Goal: Information Seeking & Learning: Learn about a topic

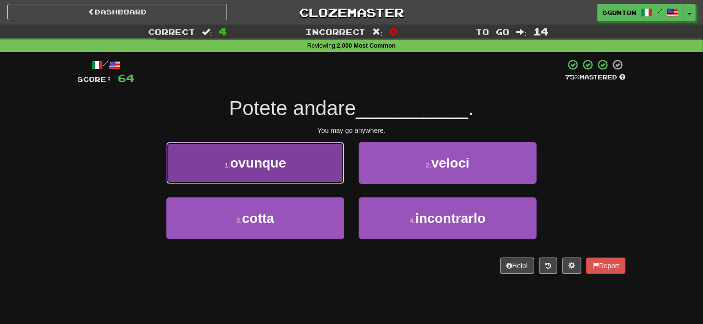
click at [319, 174] on button "1 . ovunque" at bounding box center [255, 163] width 178 height 42
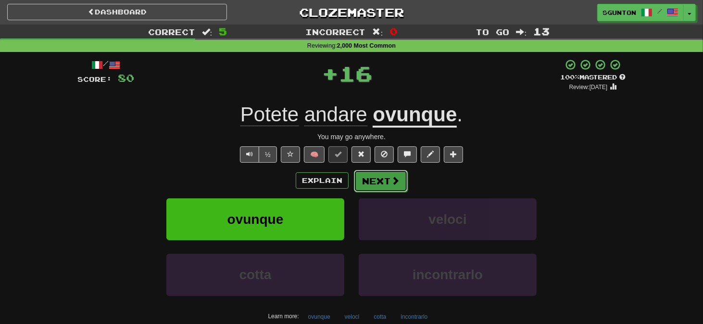
click at [372, 180] on button "Next" at bounding box center [381, 181] width 54 height 22
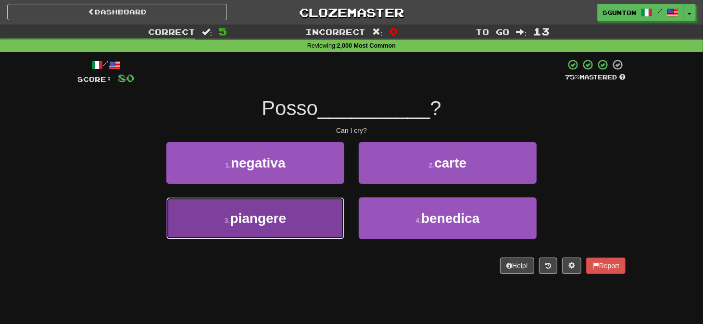
click at [341, 213] on button "3 . piangere" at bounding box center [255, 218] width 178 height 42
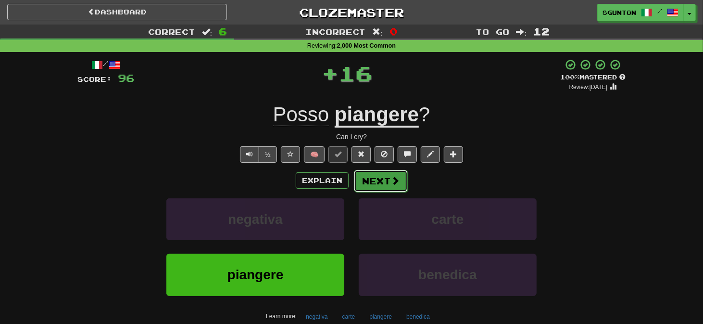
click at [370, 179] on button "Next" at bounding box center [381, 181] width 54 height 22
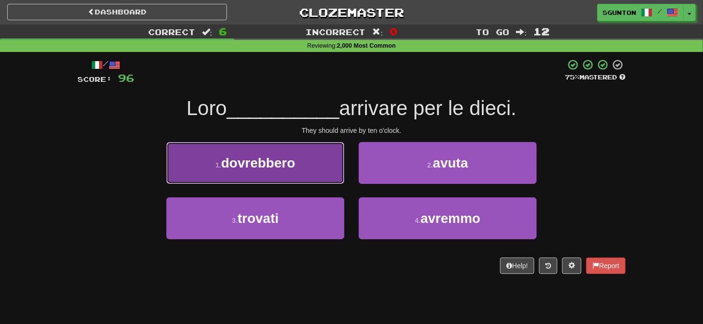
click at [326, 172] on button "1 . dovrebbero" at bounding box center [255, 163] width 178 height 42
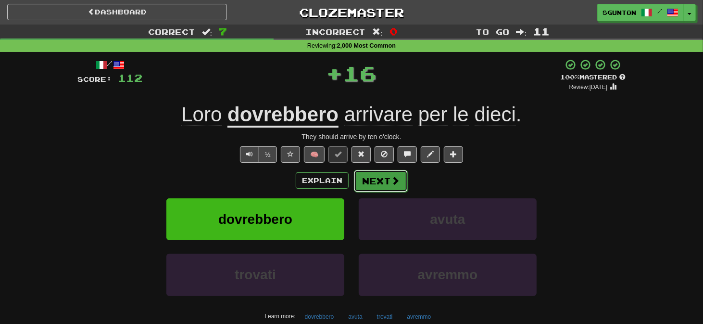
click at [363, 184] on button "Next" at bounding box center [381, 181] width 54 height 22
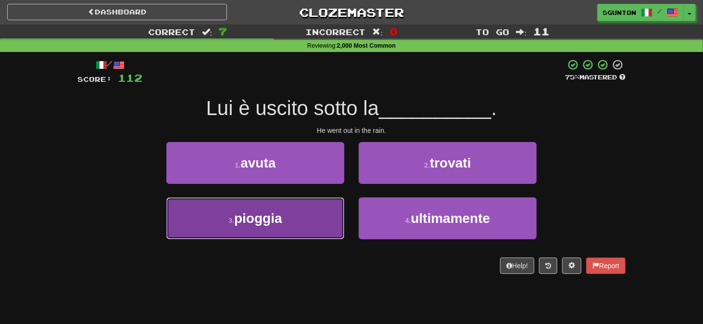
click at [340, 204] on button "3 . pioggia" at bounding box center [255, 218] width 178 height 42
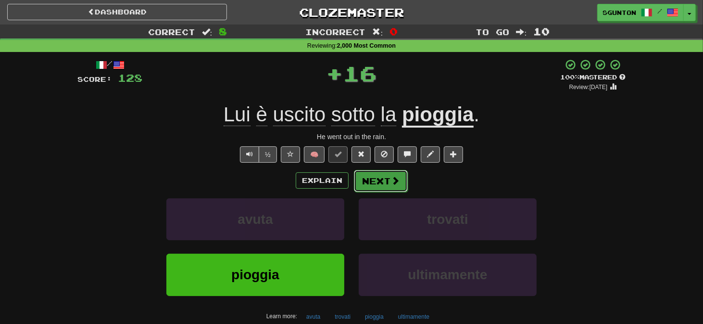
click at [370, 179] on button "Next" at bounding box center [381, 181] width 54 height 22
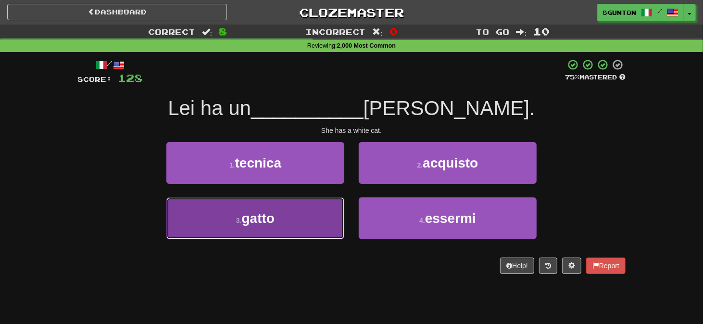
click at [332, 205] on button "3 . gatto" at bounding box center [255, 218] width 178 height 42
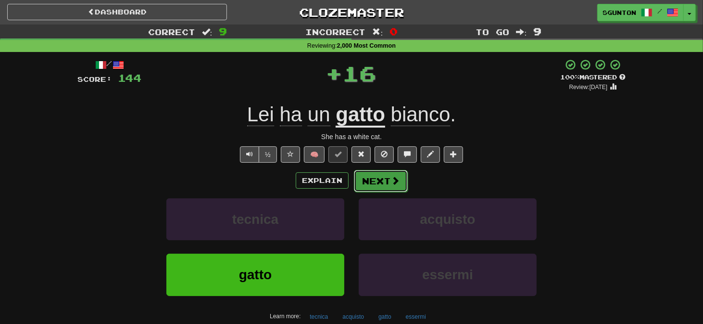
click at [364, 184] on button "Next" at bounding box center [381, 181] width 54 height 22
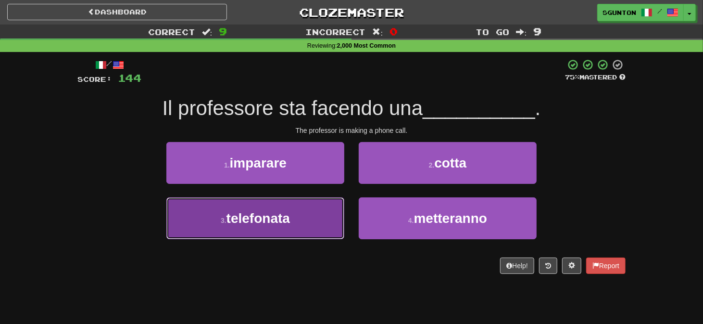
click at [337, 209] on button "3 . telefonata" at bounding box center [255, 218] width 178 height 42
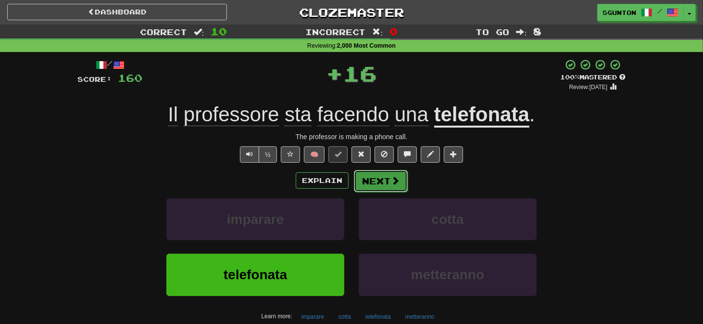
click at [372, 184] on button "Next" at bounding box center [381, 181] width 54 height 22
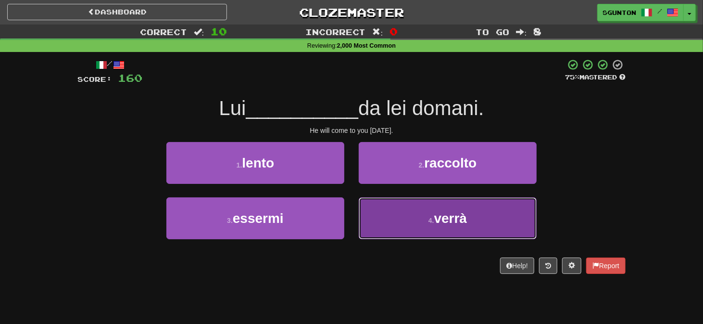
click at [364, 204] on button "4 . verrà" at bounding box center [448, 218] width 178 height 42
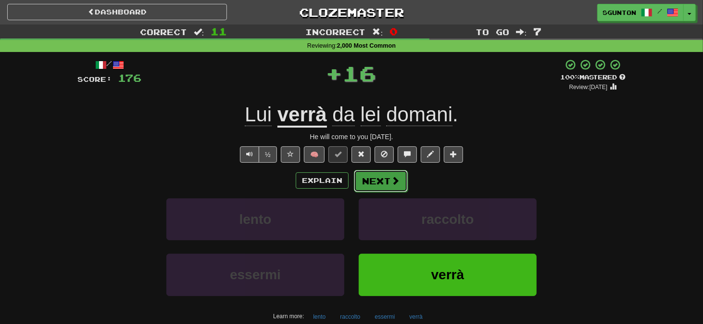
click at [362, 185] on button "Next" at bounding box center [381, 181] width 54 height 22
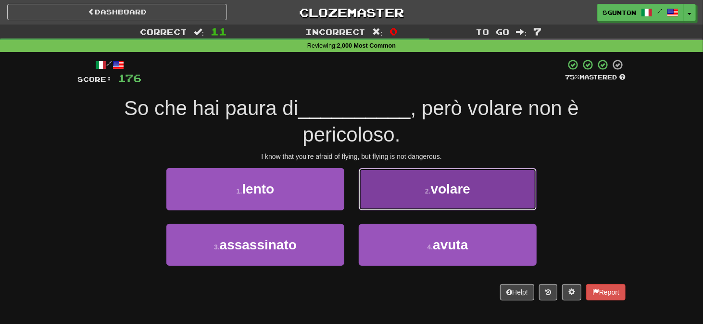
click at [373, 197] on button "2 . volare" at bounding box center [448, 189] width 178 height 42
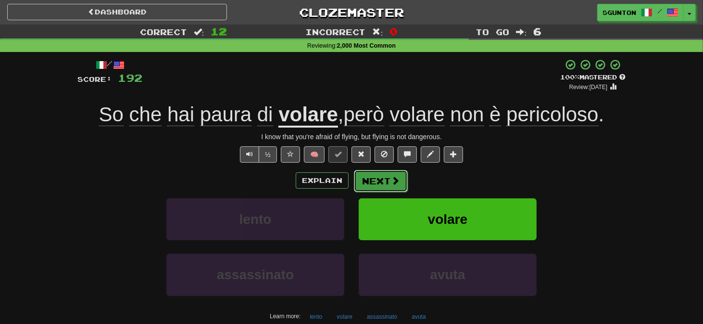
click at [365, 180] on button "Next" at bounding box center [381, 181] width 54 height 22
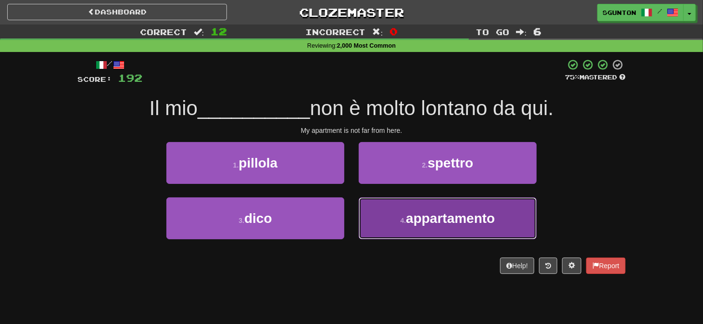
click at [370, 224] on button "4 . appartamento" at bounding box center [448, 218] width 178 height 42
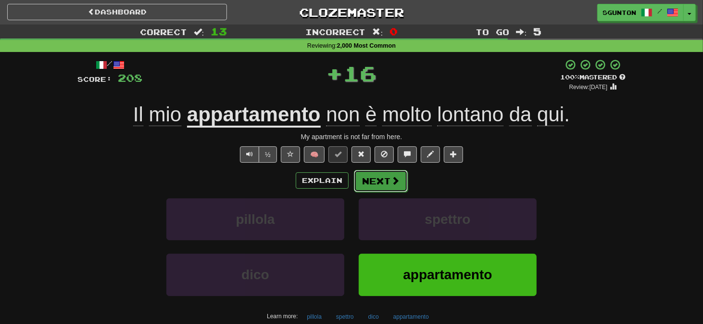
click at [359, 177] on button "Next" at bounding box center [381, 181] width 54 height 22
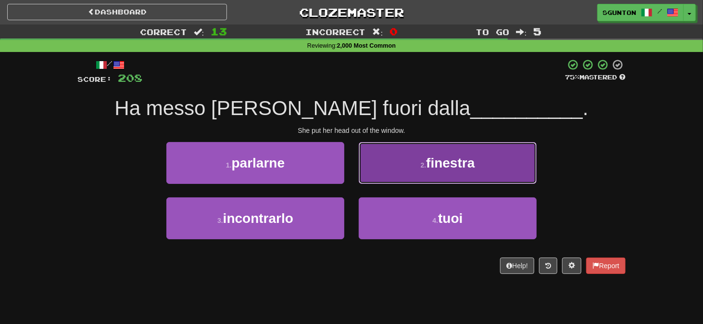
click at [370, 173] on button "2 . finestra" at bounding box center [448, 163] width 178 height 42
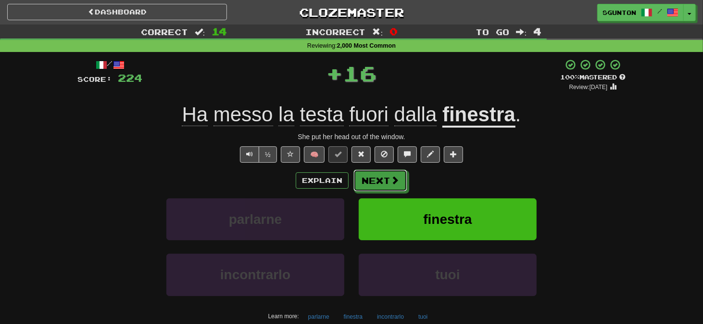
click at [370, 173] on button "Next" at bounding box center [381, 180] width 54 height 22
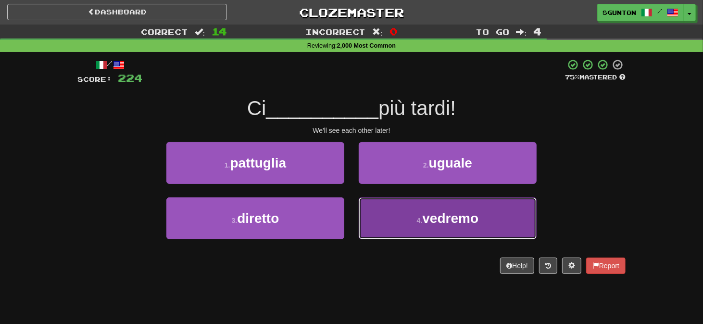
click at [360, 206] on button "4 . vedremo" at bounding box center [448, 218] width 178 height 42
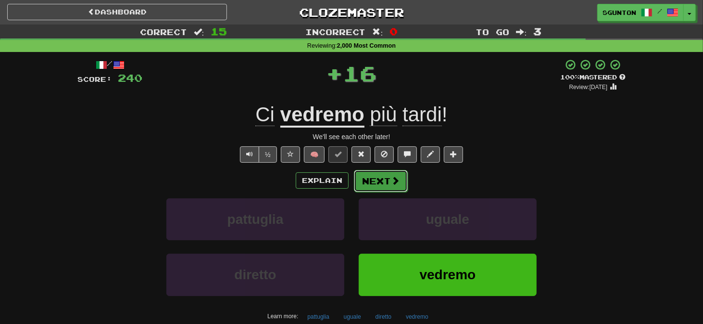
click at [363, 179] on button "Next" at bounding box center [381, 181] width 54 height 22
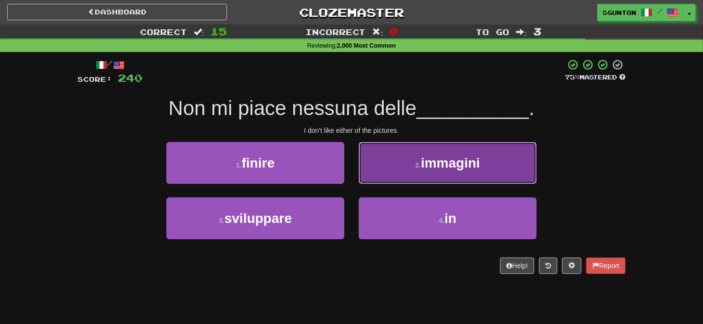
click at [378, 175] on button "2 . immagini" at bounding box center [448, 163] width 178 height 42
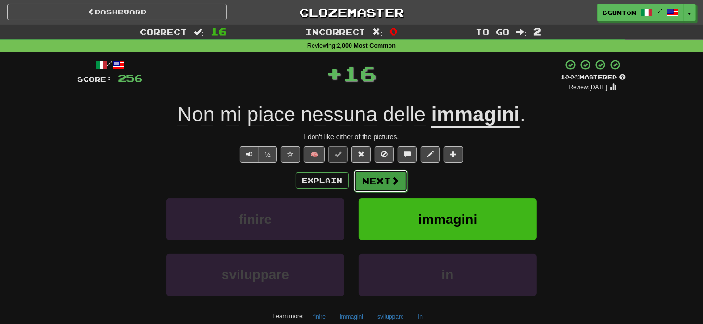
click at [376, 179] on button "Next" at bounding box center [381, 181] width 54 height 22
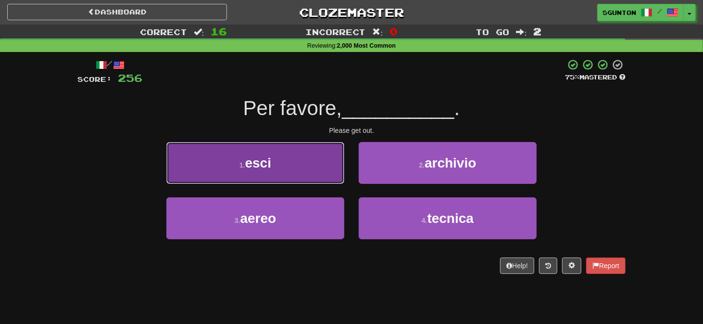
click at [325, 172] on button "1 . esci" at bounding box center [255, 163] width 178 height 42
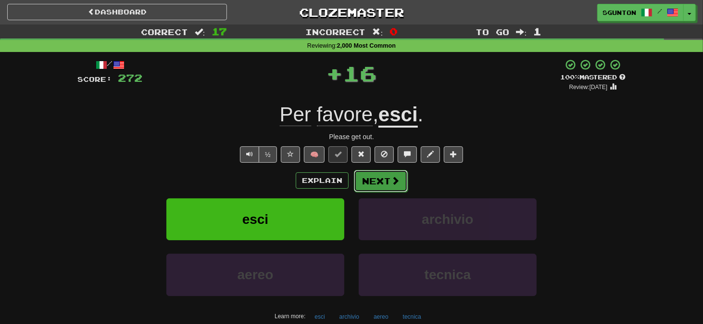
click at [374, 177] on button "Next" at bounding box center [381, 181] width 54 height 22
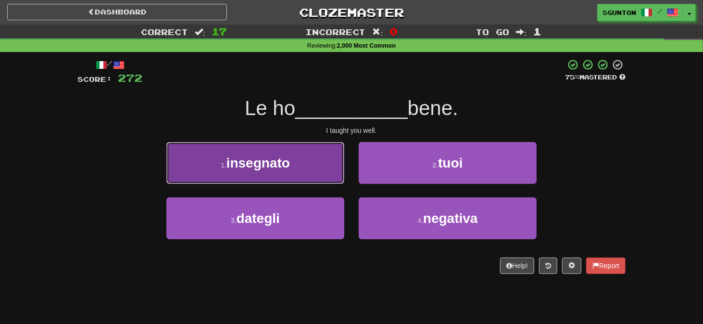
click at [316, 169] on button "1 . insegnato" at bounding box center [255, 163] width 178 height 42
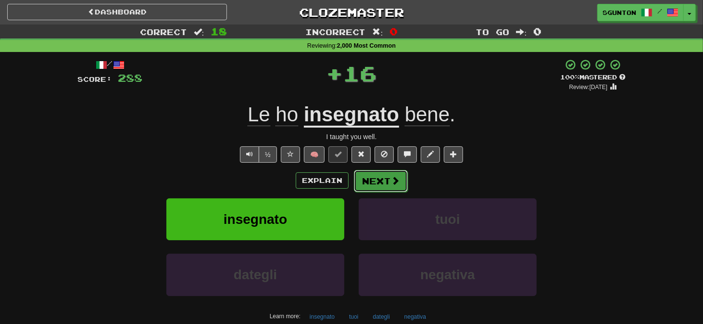
click at [375, 179] on button "Next" at bounding box center [381, 181] width 54 height 22
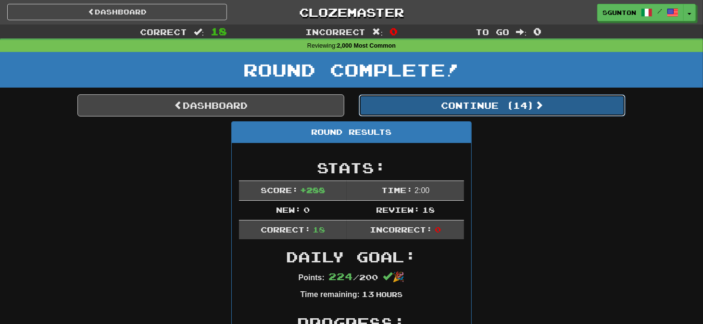
click at [471, 107] on button "Continue ( 14 )" at bounding box center [492, 105] width 267 height 22
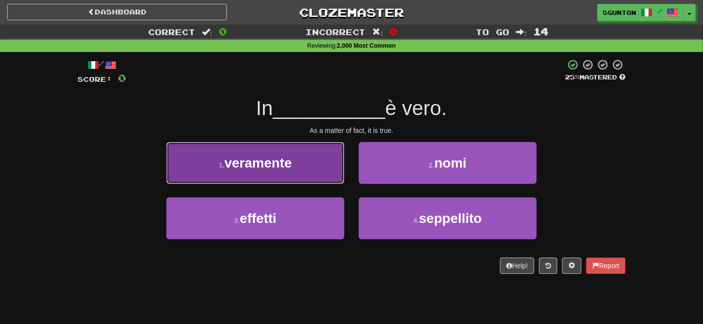
click at [333, 173] on button "1 . veramente" at bounding box center [255, 163] width 178 height 42
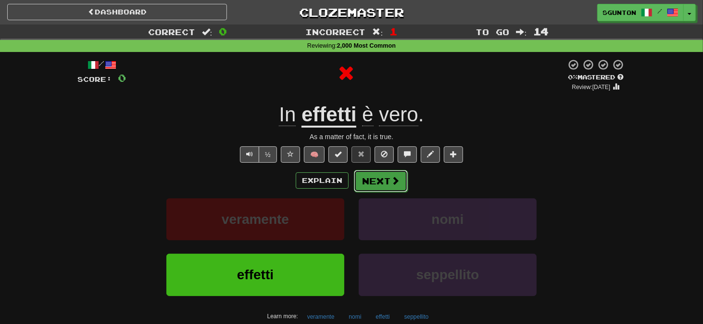
click at [370, 179] on button "Next" at bounding box center [381, 181] width 54 height 22
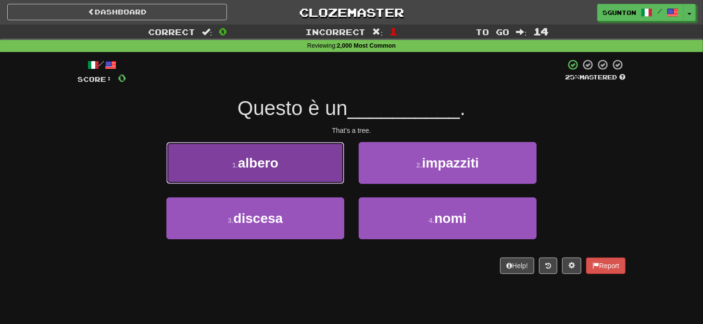
click at [314, 174] on button "1 . albero" at bounding box center [255, 163] width 178 height 42
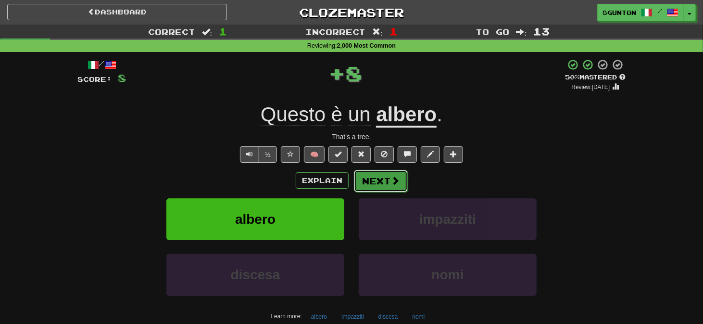
click at [360, 174] on button "Next" at bounding box center [381, 181] width 54 height 22
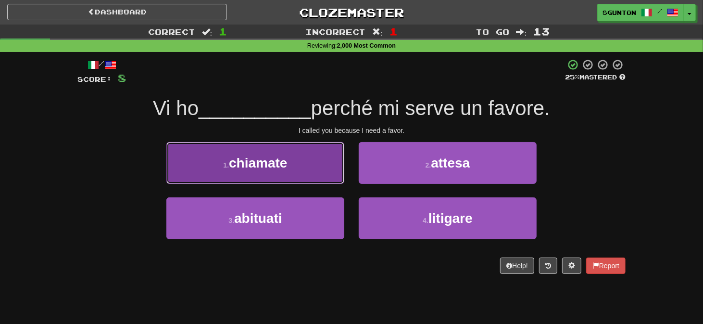
click at [333, 174] on button "1 . chiamate" at bounding box center [255, 163] width 178 height 42
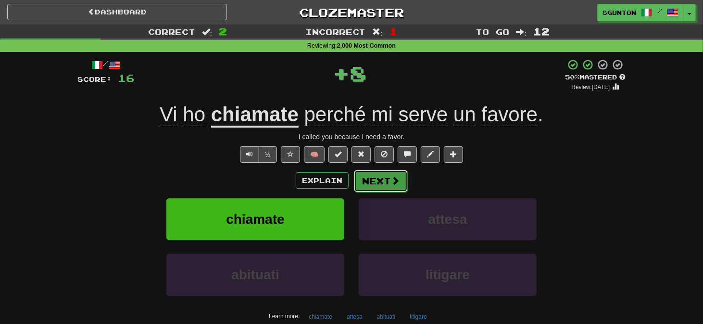
click at [372, 179] on button "Next" at bounding box center [381, 181] width 54 height 22
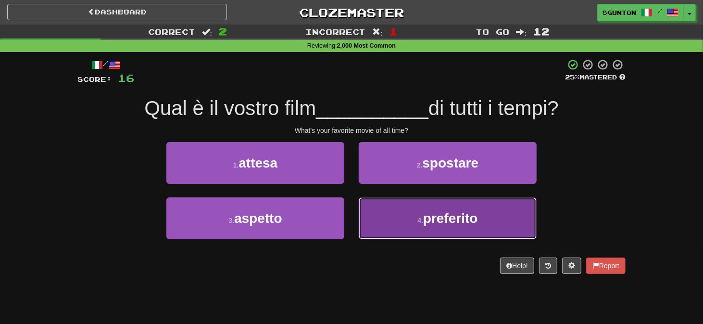
click at [373, 213] on button "4 . preferito" at bounding box center [448, 218] width 178 height 42
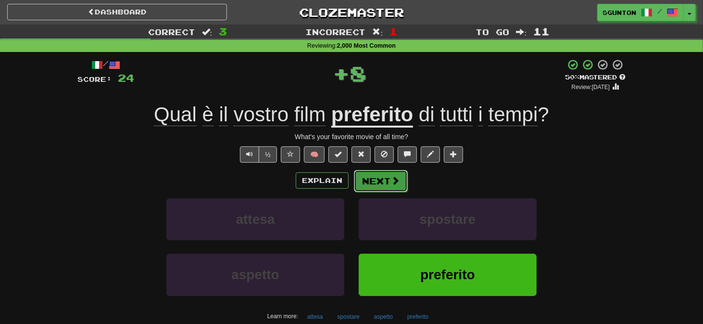
click at [372, 183] on button "Next" at bounding box center [381, 181] width 54 height 22
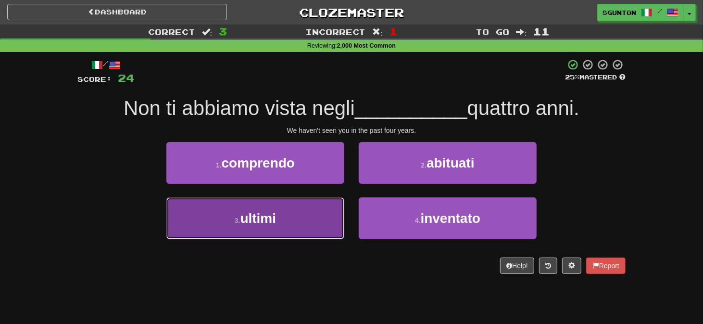
click at [317, 236] on button "3 . ultimi" at bounding box center [255, 218] width 178 height 42
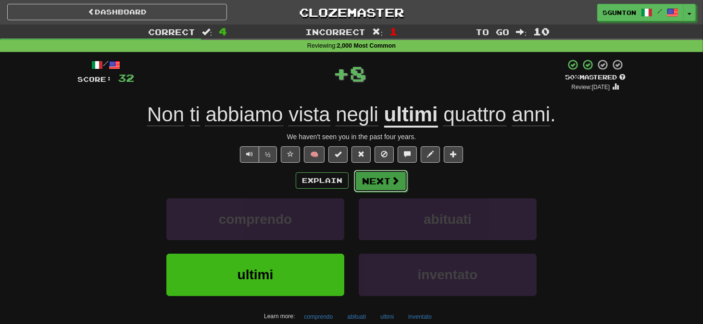
click at [361, 185] on button "Next" at bounding box center [381, 181] width 54 height 22
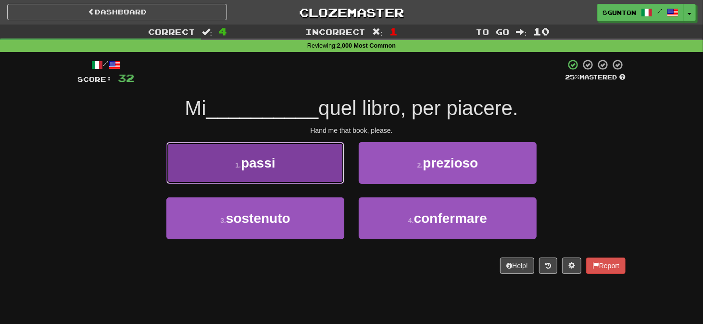
click at [338, 181] on button "1 . passi" at bounding box center [255, 163] width 178 height 42
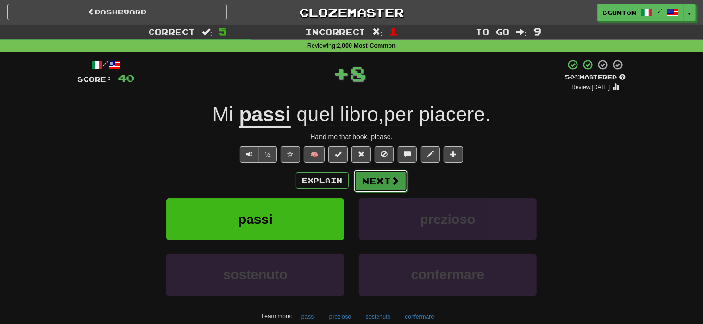
click at [368, 180] on button "Next" at bounding box center [381, 181] width 54 height 22
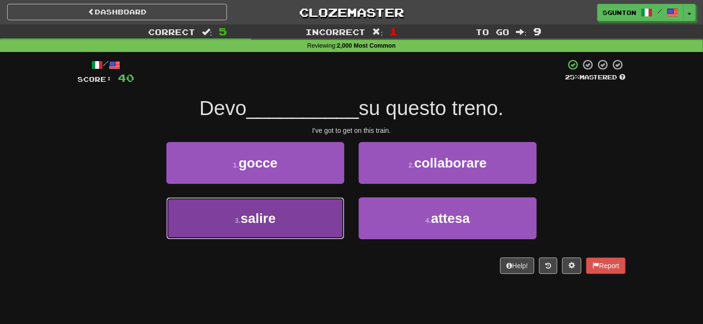
click at [338, 210] on button "3 . salire" at bounding box center [255, 218] width 178 height 42
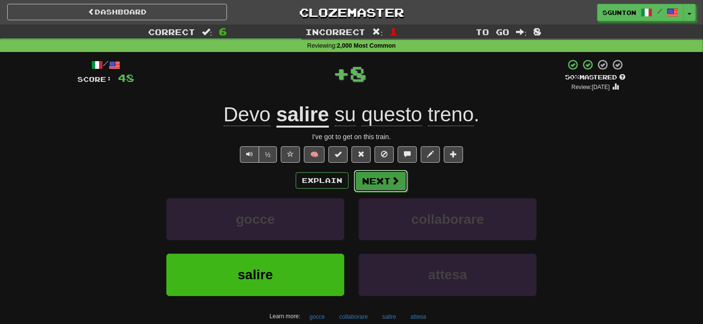
click at [367, 183] on button "Next" at bounding box center [381, 181] width 54 height 22
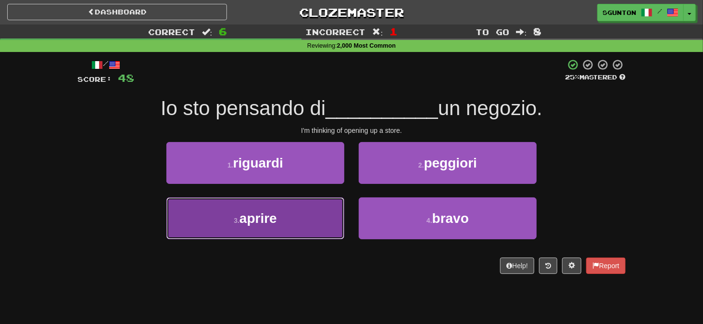
click at [341, 204] on button "3 . aprire" at bounding box center [255, 218] width 178 height 42
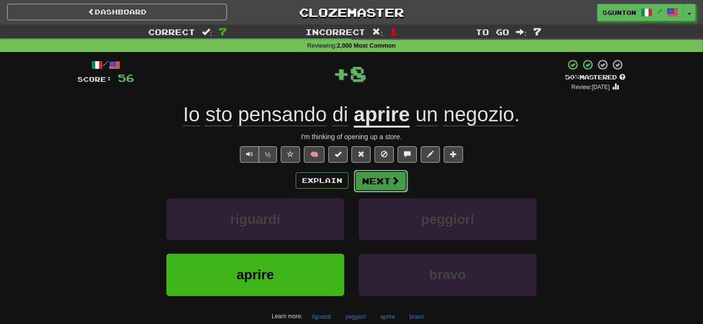
click at [373, 178] on button "Next" at bounding box center [381, 181] width 54 height 22
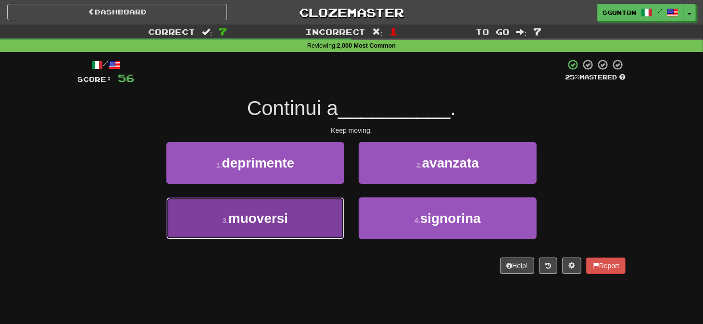
click at [332, 207] on button "3 . muoversi" at bounding box center [255, 218] width 178 height 42
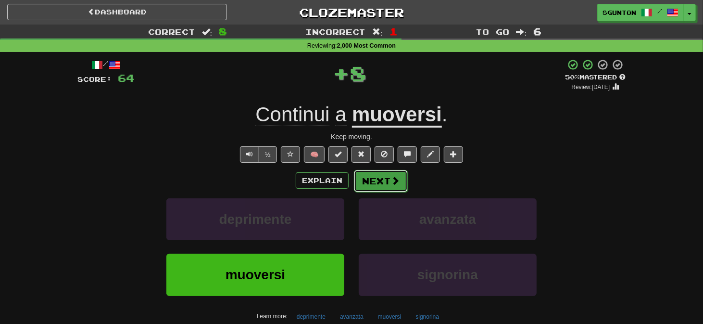
click at [360, 179] on button "Next" at bounding box center [381, 181] width 54 height 22
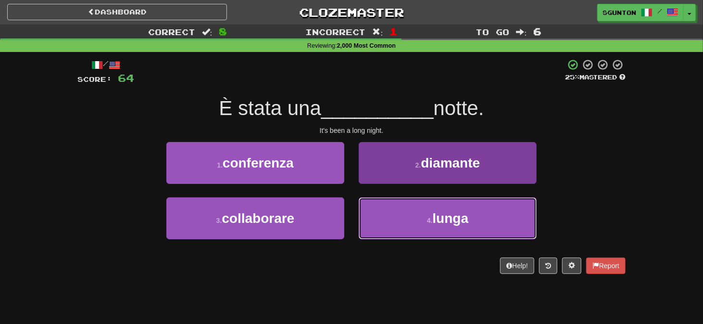
click at [377, 209] on button "4 . lunga" at bounding box center [448, 218] width 178 height 42
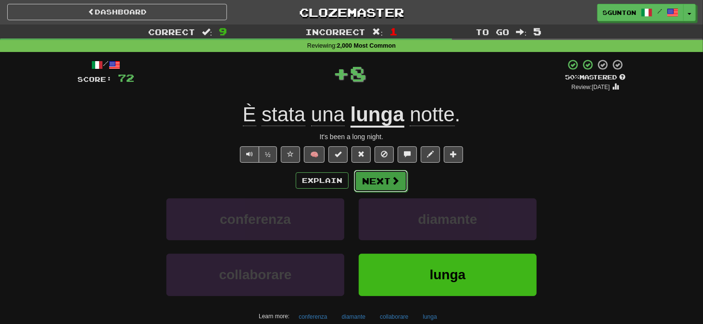
click at [373, 184] on button "Next" at bounding box center [381, 181] width 54 height 22
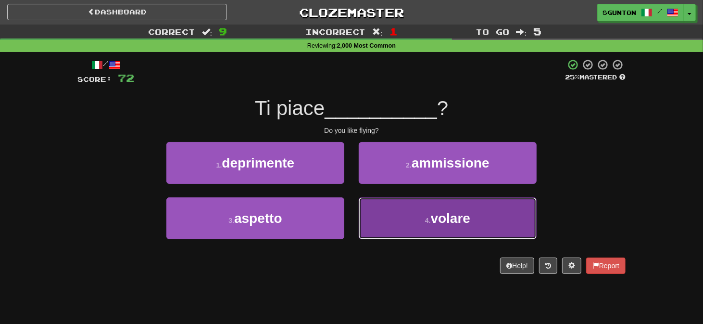
click at [364, 205] on button "4 . volare" at bounding box center [448, 218] width 178 height 42
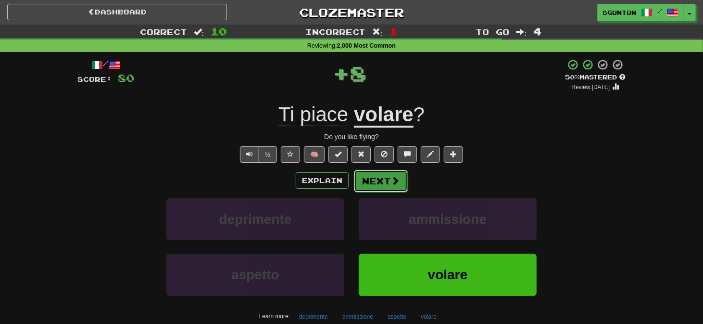
click at [364, 180] on button "Next" at bounding box center [381, 181] width 54 height 22
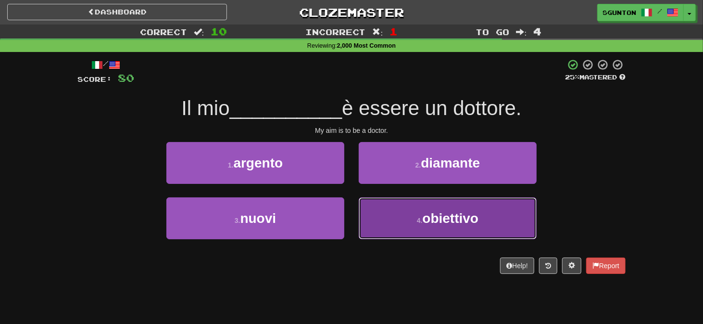
click at [374, 210] on button "4 . obiettivo" at bounding box center [448, 218] width 178 height 42
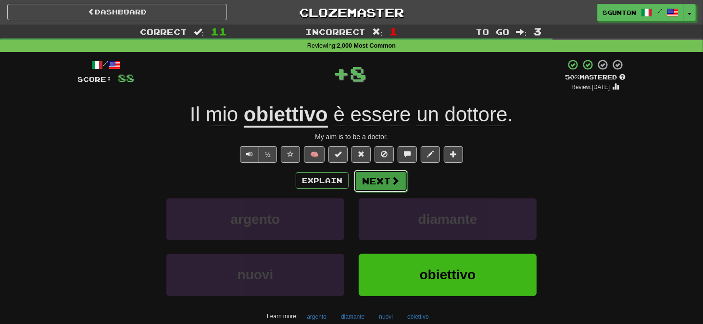
click at [376, 177] on button "Next" at bounding box center [381, 181] width 54 height 22
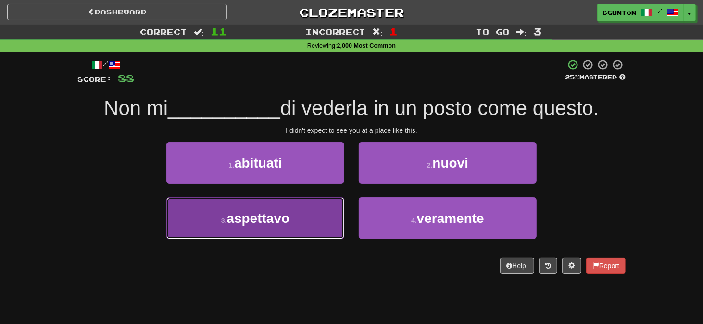
click at [336, 213] on button "3 . aspettavo" at bounding box center [255, 218] width 178 height 42
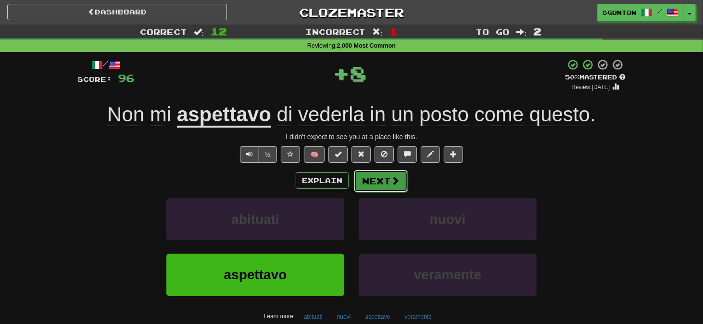
click at [367, 181] on button "Next" at bounding box center [381, 181] width 54 height 22
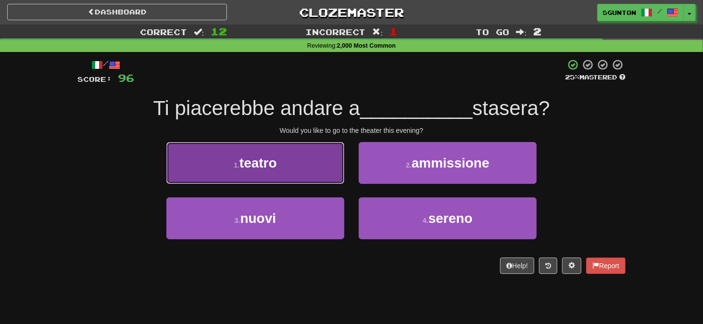
click at [333, 171] on button "1 . teatro" at bounding box center [255, 163] width 178 height 42
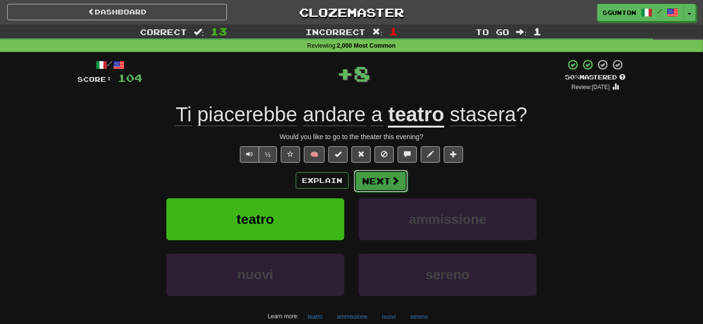
click at [372, 182] on button "Next" at bounding box center [381, 181] width 54 height 22
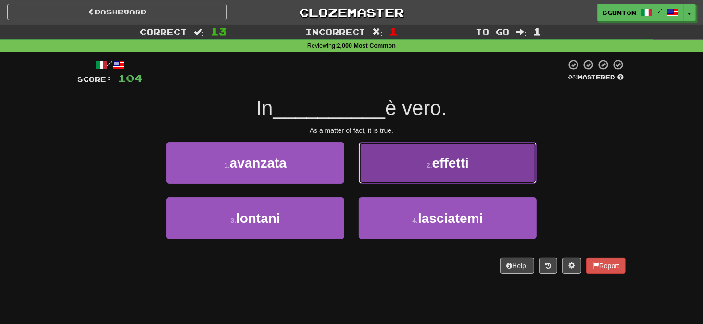
click at [371, 177] on button "2 . effetti" at bounding box center [448, 163] width 178 height 42
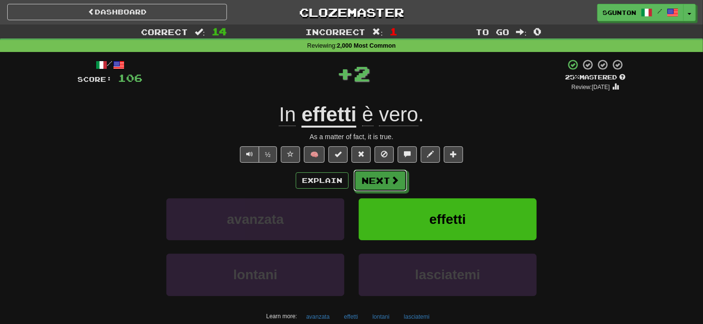
click at [371, 177] on button "Next" at bounding box center [381, 180] width 54 height 22
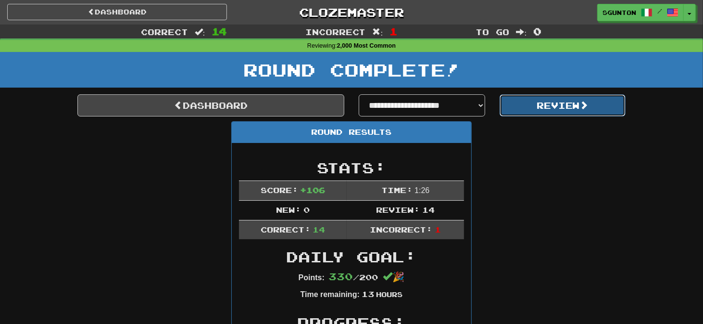
click at [519, 110] on button "Review" at bounding box center [563, 105] width 127 height 22
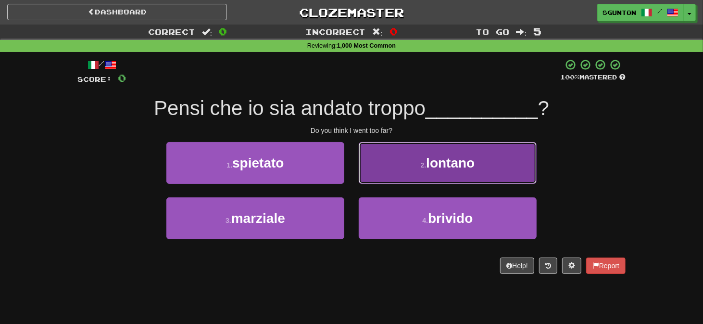
click at [369, 179] on button "2 . lontano" at bounding box center [448, 163] width 178 height 42
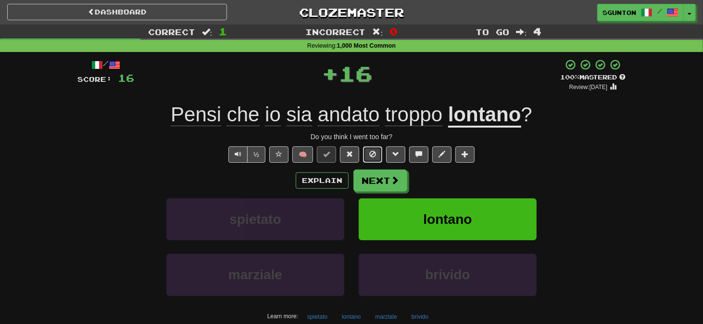
click at [370, 153] on button at bounding box center [372, 154] width 19 height 16
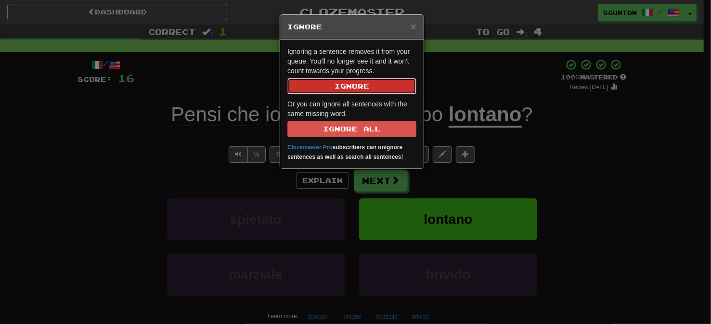
click at [367, 90] on button "Ignore" at bounding box center [351, 86] width 129 height 16
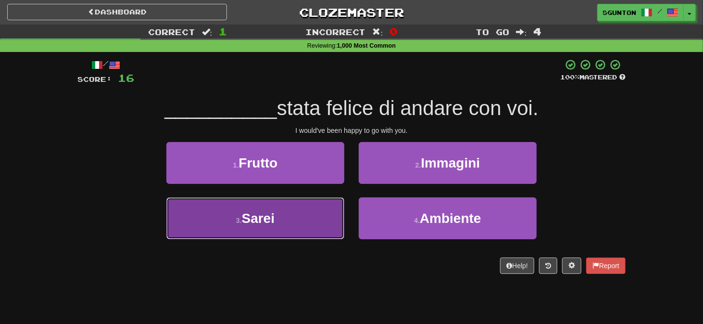
click at [326, 214] on button "3 . Sarei" at bounding box center [255, 218] width 178 height 42
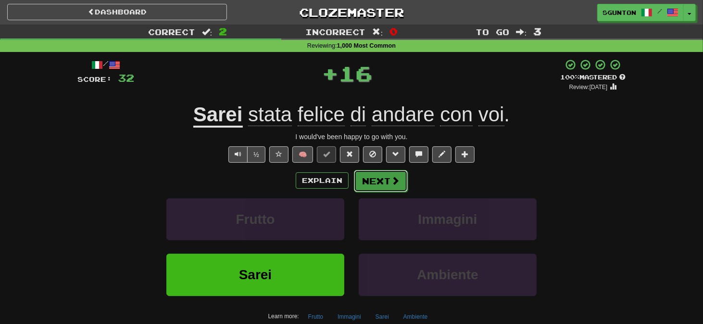
click at [373, 182] on button "Next" at bounding box center [381, 181] width 54 height 22
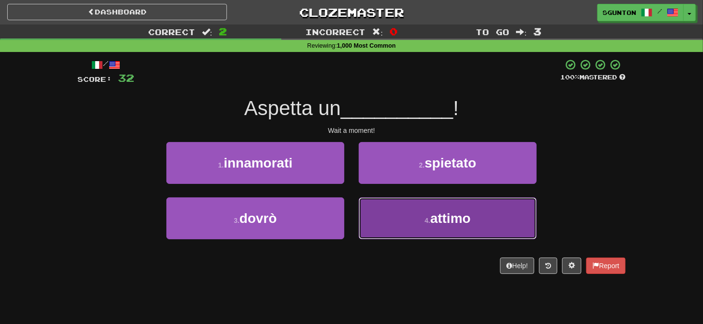
click at [373, 204] on button "4 . attimo" at bounding box center [448, 218] width 178 height 42
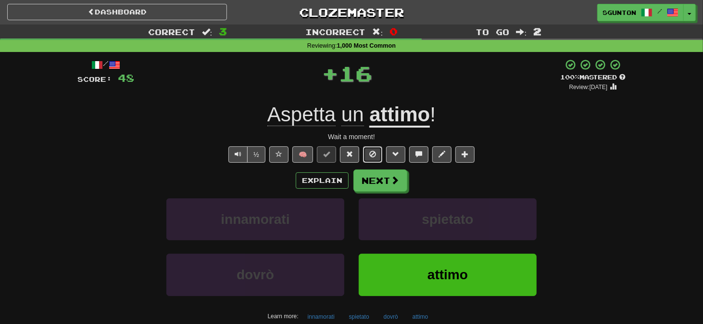
click at [375, 153] on span at bounding box center [373, 154] width 7 height 7
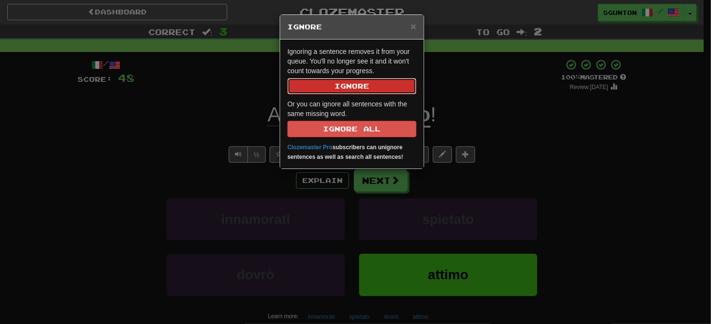
click at [355, 87] on button "Ignore" at bounding box center [351, 86] width 129 height 16
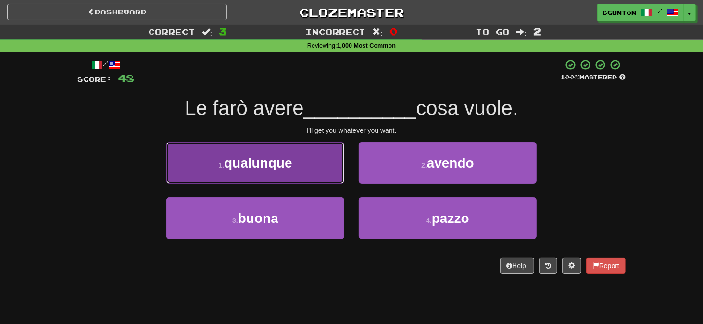
click at [335, 168] on button "1 . qualunque" at bounding box center [255, 163] width 178 height 42
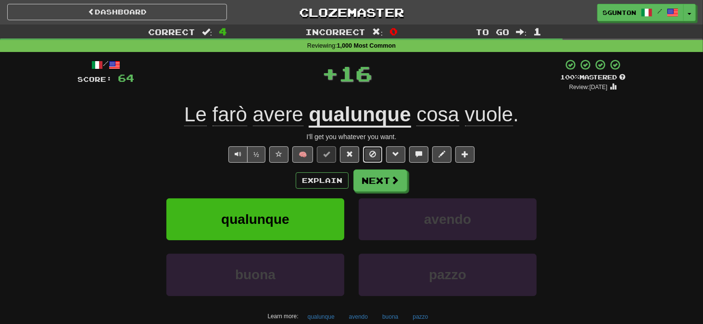
click at [374, 152] on span at bounding box center [373, 154] width 7 height 7
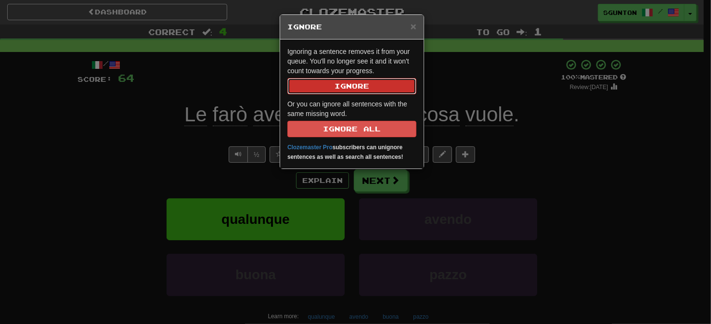
click at [363, 90] on button "Ignore" at bounding box center [351, 86] width 129 height 16
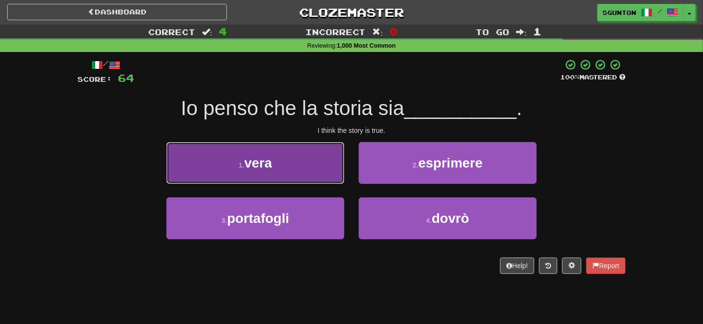
click at [315, 153] on button "1 . vera" at bounding box center [255, 163] width 178 height 42
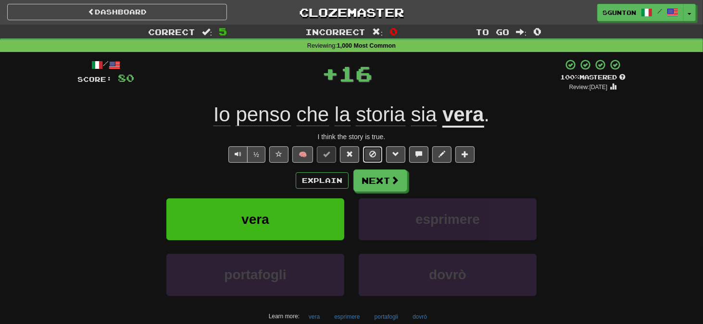
click at [376, 153] on span at bounding box center [373, 154] width 7 height 7
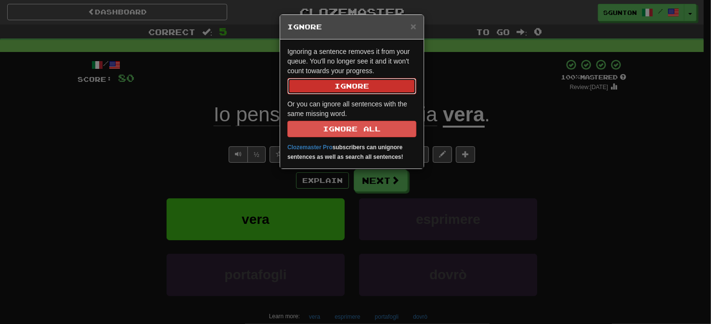
click at [359, 86] on button "Ignore" at bounding box center [351, 86] width 129 height 16
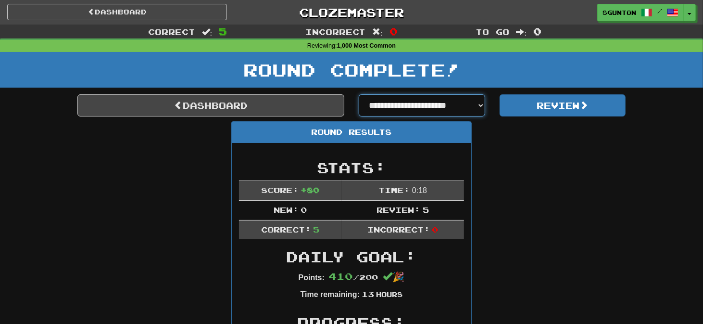
click at [381, 107] on select "**********" at bounding box center [422, 105] width 127 height 22
select select "**********"
click at [359, 94] on select "**********" at bounding box center [422, 105] width 127 height 22
select select "**********"
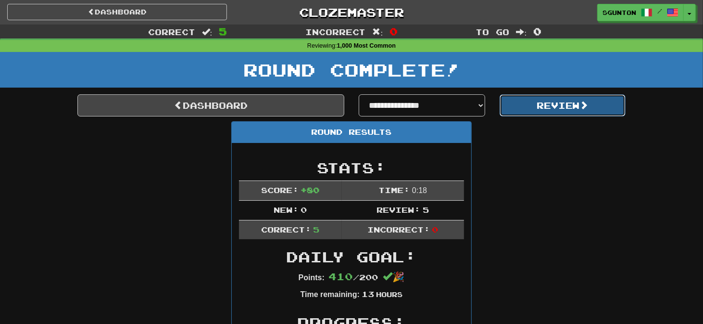
click at [517, 109] on button "Review" at bounding box center [563, 105] width 127 height 22
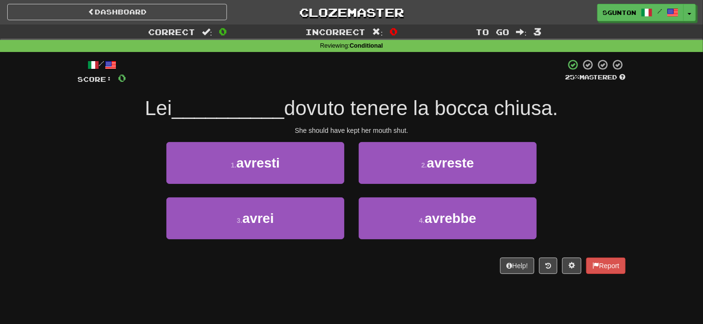
click at [338, 194] on div "1 . avresti" at bounding box center [255, 169] width 192 height 55
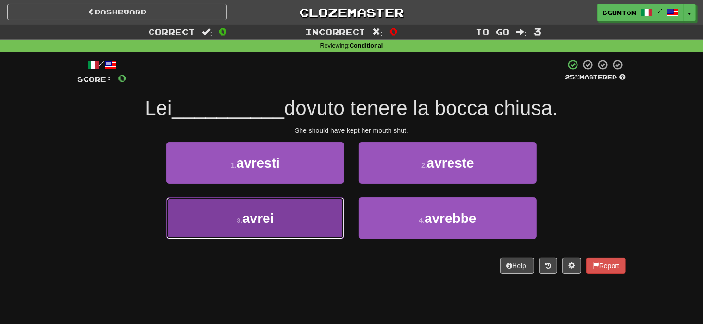
click at [331, 209] on button "3 . avrei" at bounding box center [255, 218] width 178 height 42
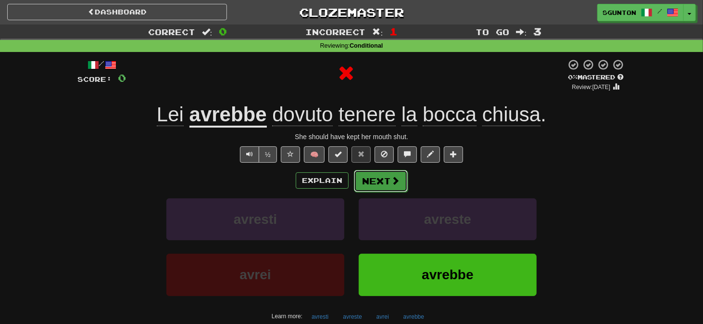
click at [376, 172] on button "Next" at bounding box center [381, 181] width 54 height 22
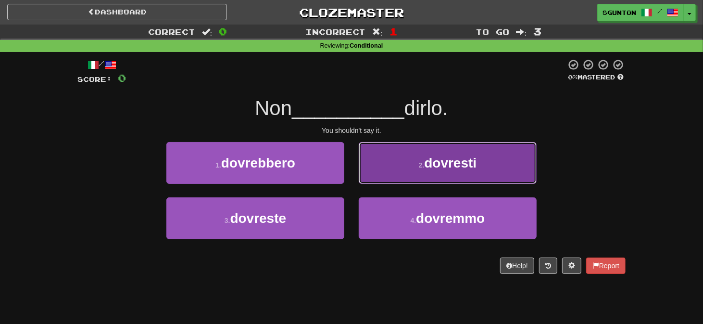
click at [372, 173] on button "2 . dovresti" at bounding box center [448, 163] width 178 height 42
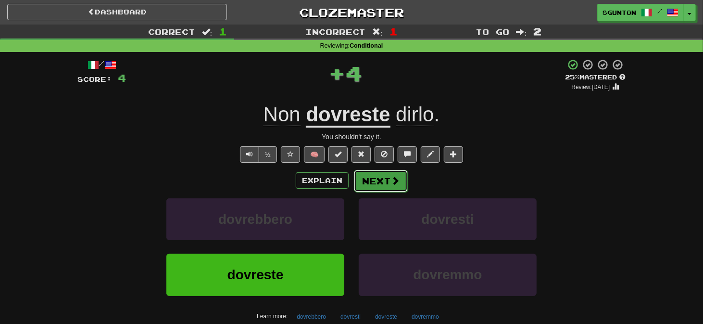
click at [370, 178] on button "Next" at bounding box center [381, 181] width 54 height 22
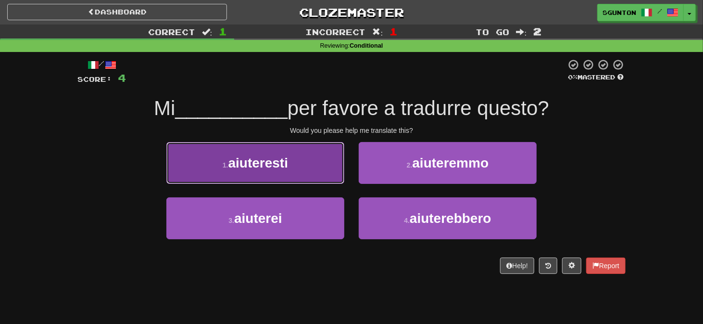
click at [330, 176] on button "1 . aiuteresti" at bounding box center [255, 163] width 178 height 42
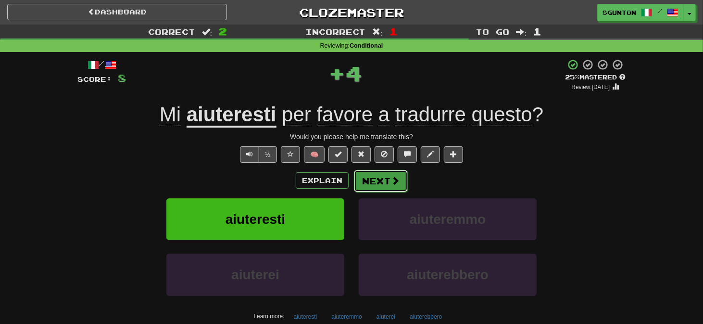
click at [366, 178] on button "Next" at bounding box center [381, 181] width 54 height 22
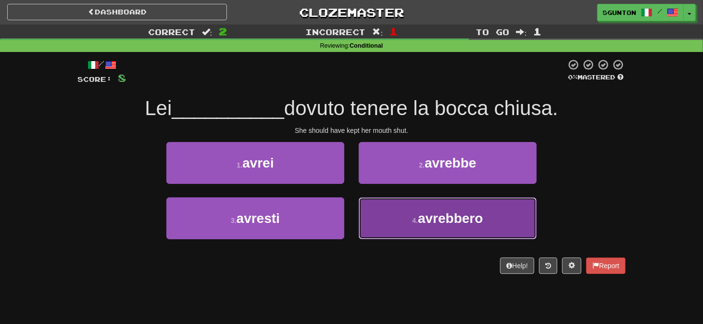
click at [372, 210] on button "4 . avrebbero" at bounding box center [448, 218] width 178 height 42
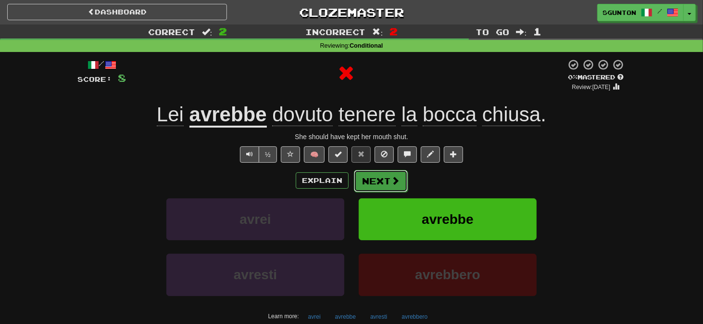
click at [376, 179] on button "Next" at bounding box center [381, 181] width 54 height 22
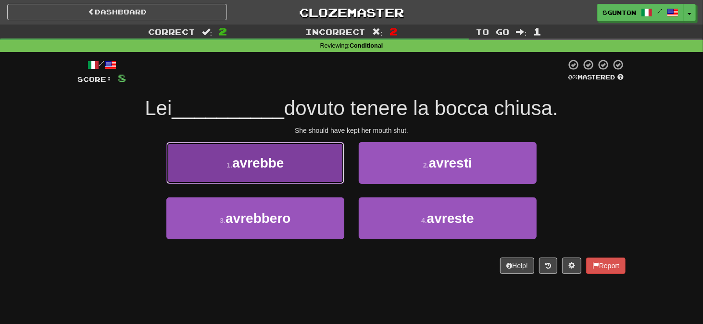
click at [327, 172] on button "1 . avrebbe" at bounding box center [255, 163] width 178 height 42
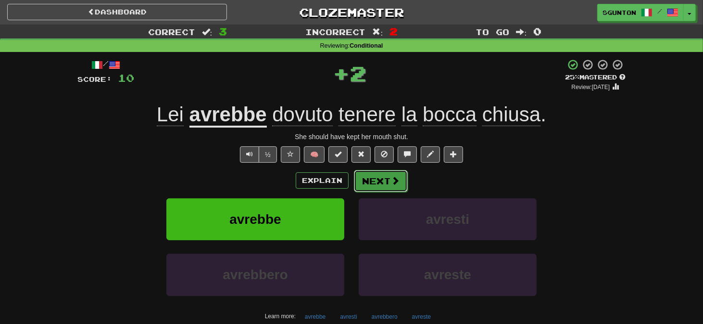
click at [372, 175] on button "Next" at bounding box center [381, 181] width 54 height 22
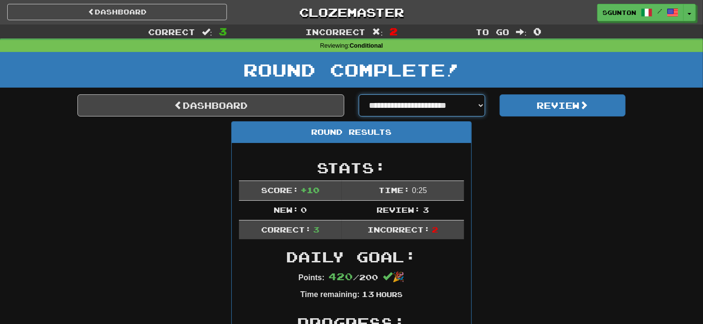
click at [416, 108] on select "**********" at bounding box center [422, 105] width 127 height 22
select select "**********"
click at [359, 94] on select "**********" at bounding box center [422, 105] width 127 height 22
select select "**********"
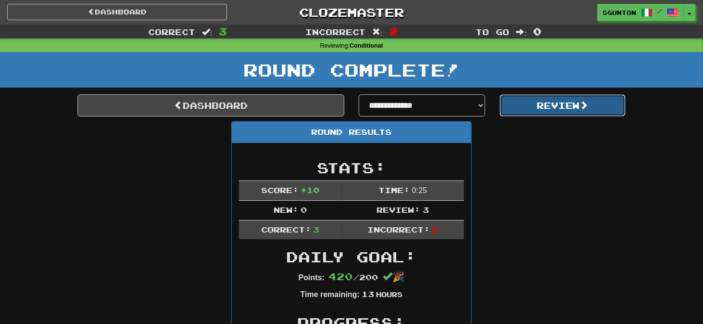
click at [515, 106] on button "Review" at bounding box center [563, 105] width 127 height 22
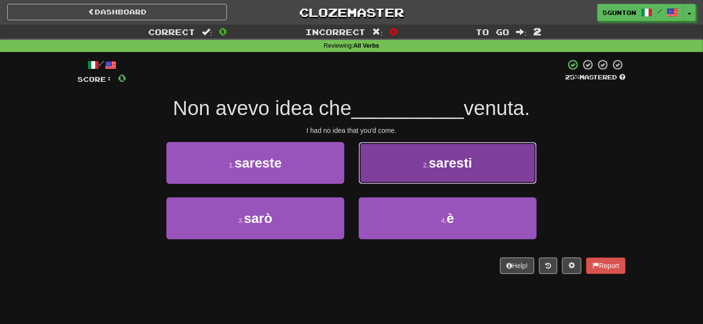
click at [385, 168] on button "2 . saresti" at bounding box center [448, 163] width 178 height 42
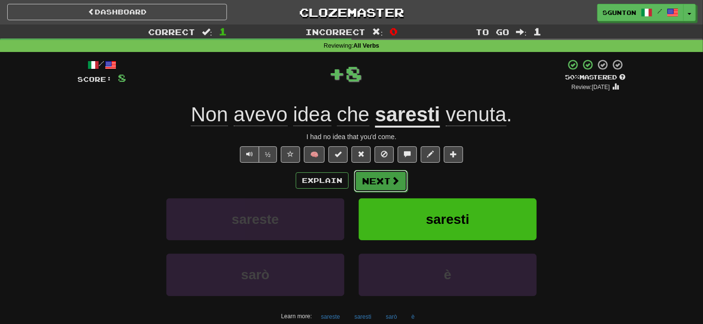
click at [377, 173] on button "Next" at bounding box center [381, 181] width 54 height 22
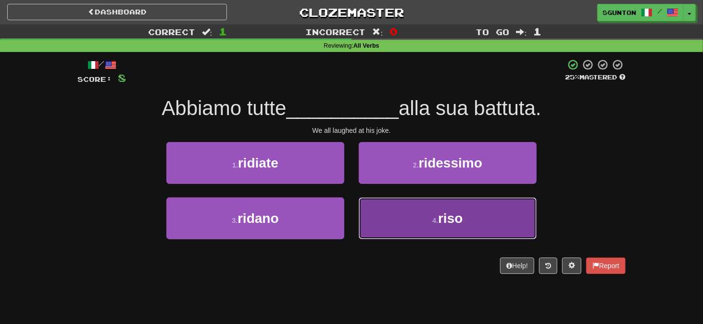
click at [371, 210] on button "4 . riso" at bounding box center [448, 218] width 178 height 42
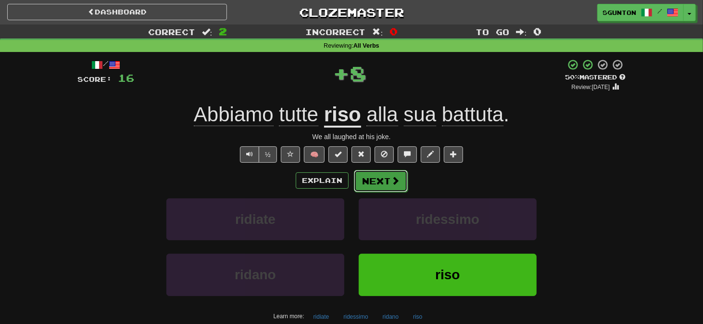
click at [370, 186] on button "Next" at bounding box center [381, 181] width 54 height 22
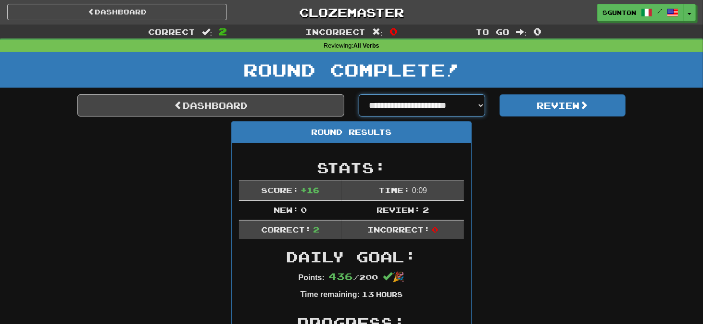
click at [418, 105] on select "**********" at bounding box center [422, 105] width 127 height 22
select select "**********"
click at [359, 94] on select "**********" at bounding box center [422, 105] width 127 height 22
select select "**********"
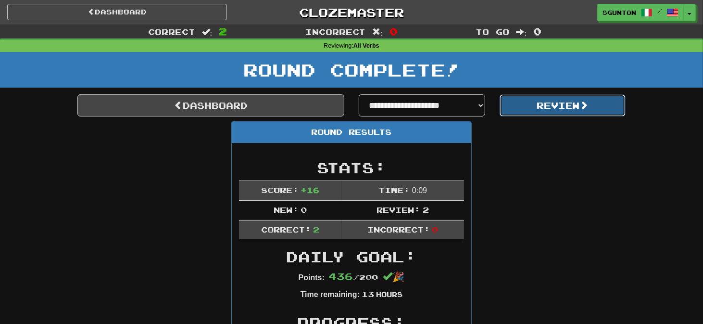
click at [533, 110] on button "Review" at bounding box center [563, 105] width 127 height 22
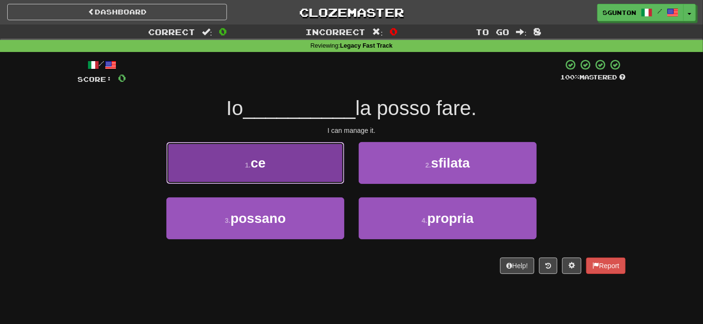
click at [325, 171] on button "1 . ce" at bounding box center [255, 163] width 178 height 42
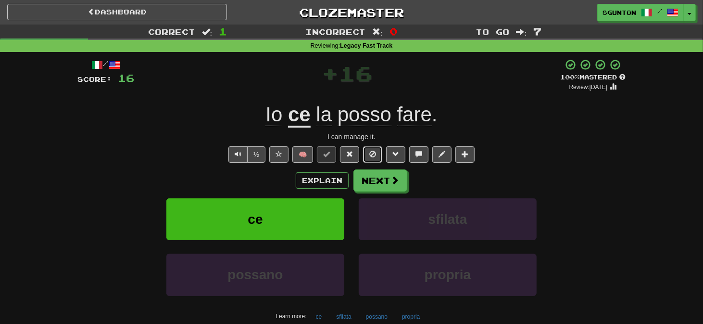
click at [371, 151] on span at bounding box center [373, 154] width 7 height 7
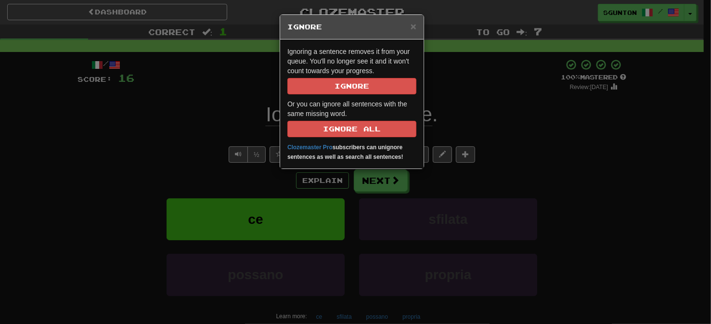
click at [360, 94] on div "Ignoring a sentence removes it from your queue. You'll no longer see it and it …" at bounding box center [351, 103] width 143 height 129
click at [356, 91] on button "Ignore" at bounding box center [351, 86] width 129 height 16
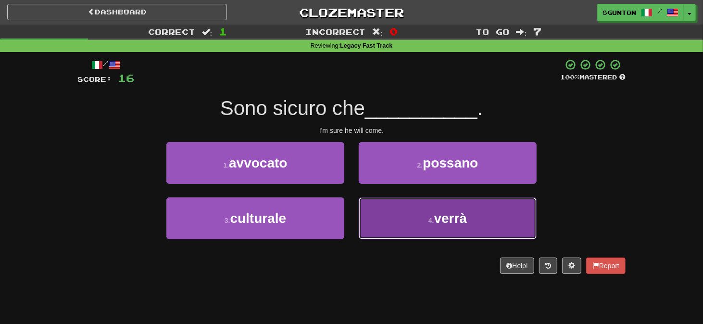
click at [377, 204] on button "4 . verrà" at bounding box center [448, 218] width 178 height 42
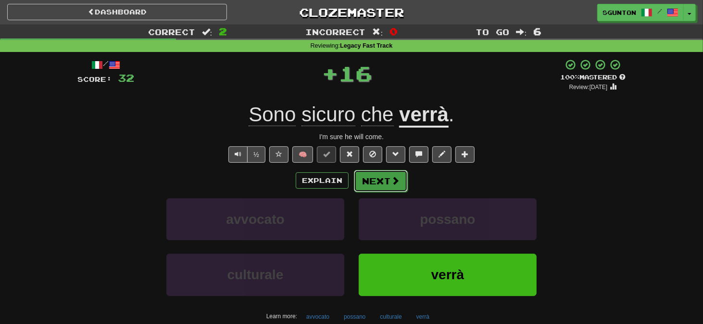
click at [372, 174] on button "Next" at bounding box center [381, 181] width 54 height 22
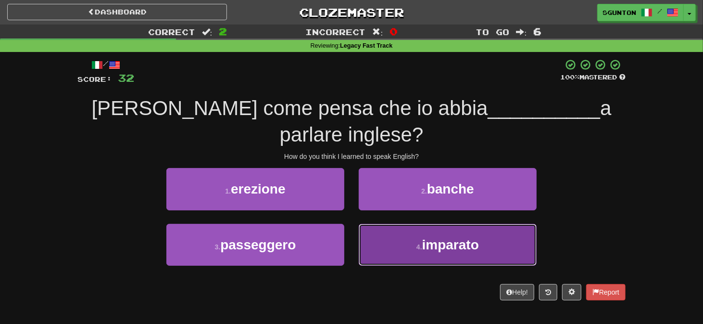
click at [366, 224] on button "4 . imparato" at bounding box center [448, 245] width 178 height 42
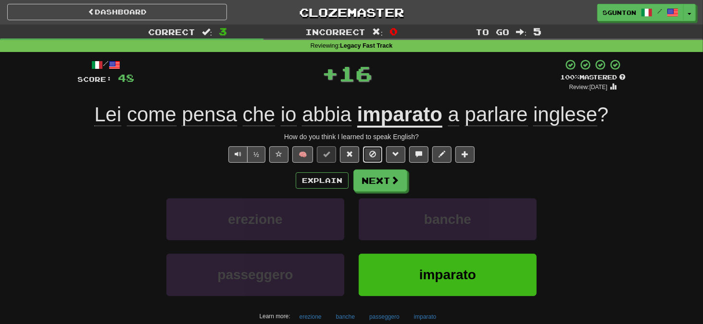
click at [374, 148] on button at bounding box center [372, 154] width 19 height 16
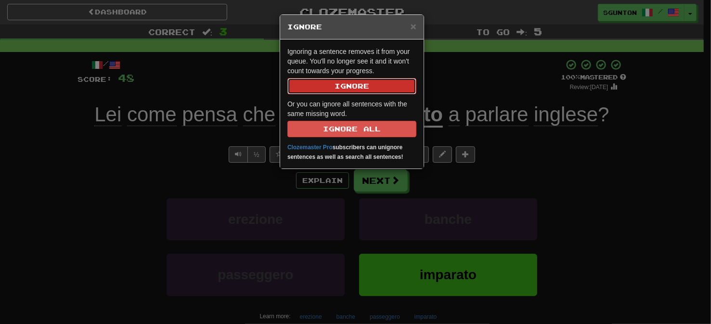
click at [362, 89] on button "Ignore" at bounding box center [351, 86] width 129 height 16
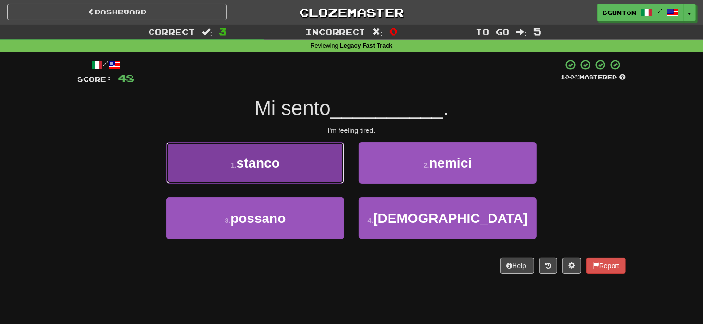
click at [328, 160] on button "1 . stanco" at bounding box center [255, 163] width 178 height 42
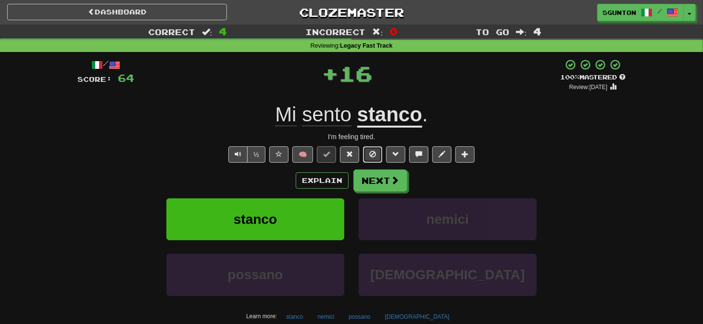
click at [370, 149] on button at bounding box center [372, 154] width 19 height 16
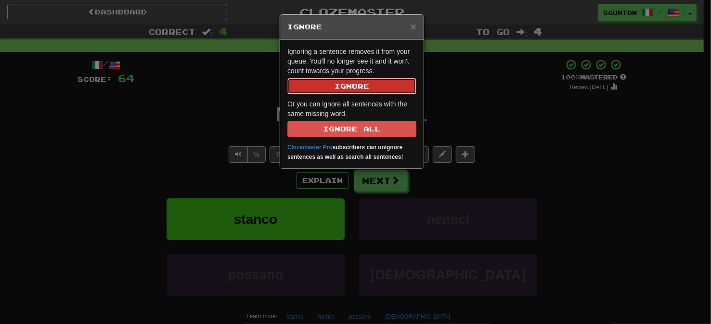
click at [370, 84] on button "Ignore" at bounding box center [351, 86] width 129 height 16
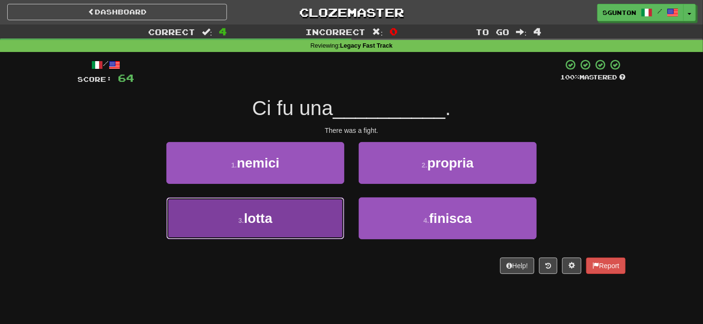
click at [332, 205] on button "3 . lotta" at bounding box center [255, 218] width 178 height 42
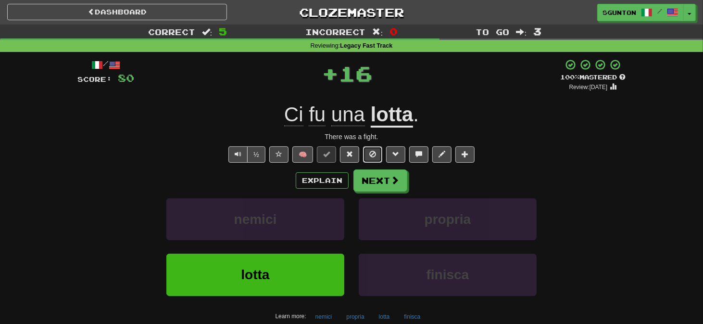
click at [371, 155] on span at bounding box center [373, 154] width 7 height 7
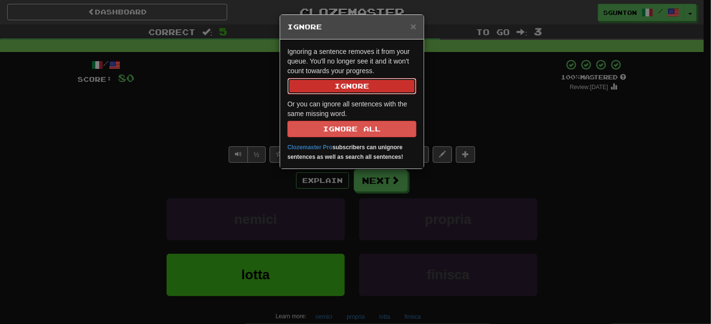
click at [358, 87] on button "Ignore" at bounding box center [351, 86] width 129 height 16
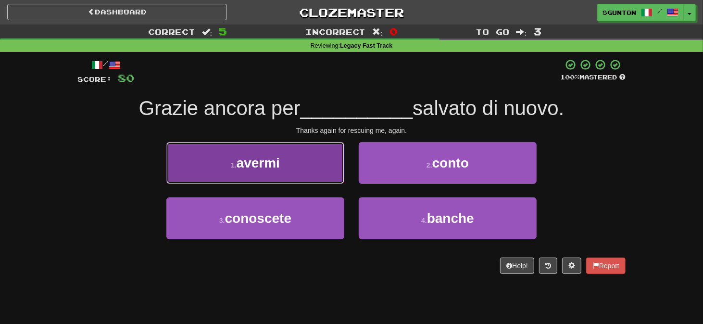
click at [320, 167] on button "1 . avermi" at bounding box center [255, 163] width 178 height 42
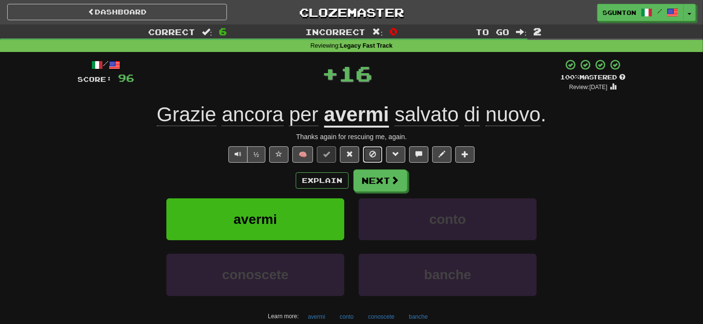
click at [376, 150] on button at bounding box center [372, 154] width 19 height 16
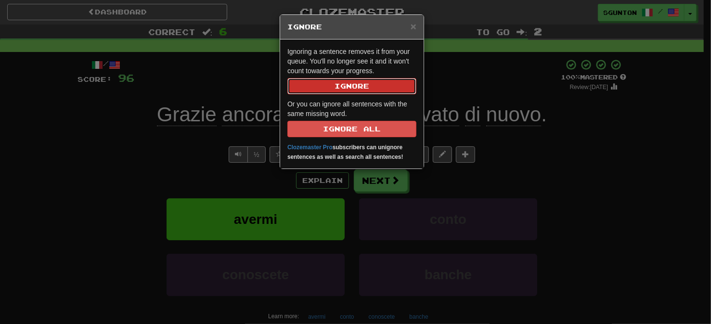
click at [358, 86] on button "Ignore" at bounding box center [351, 86] width 129 height 16
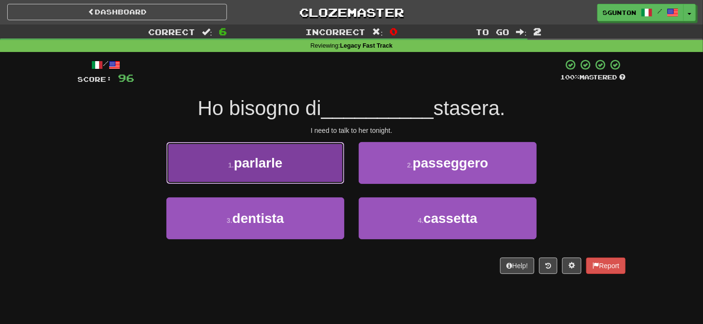
click at [330, 165] on button "1 . parlarle" at bounding box center [255, 163] width 178 height 42
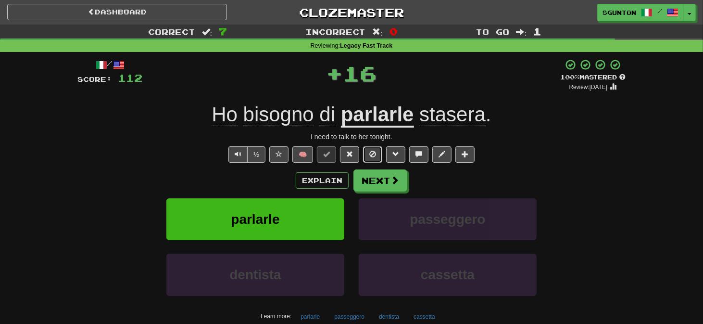
click at [376, 155] on span at bounding box center [373, 154] width 7 height 7
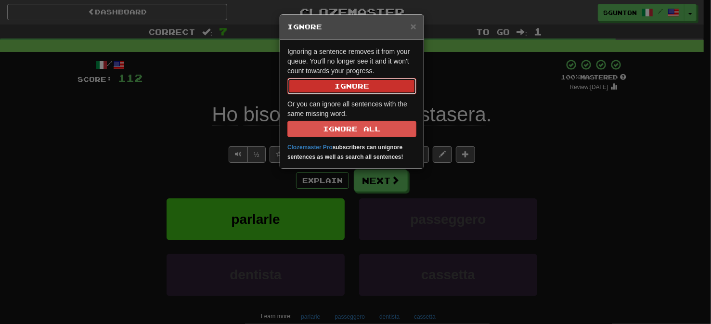
click at [358, 89] on button "Ignore" at bounding box center [351, 86] width 129 height 16
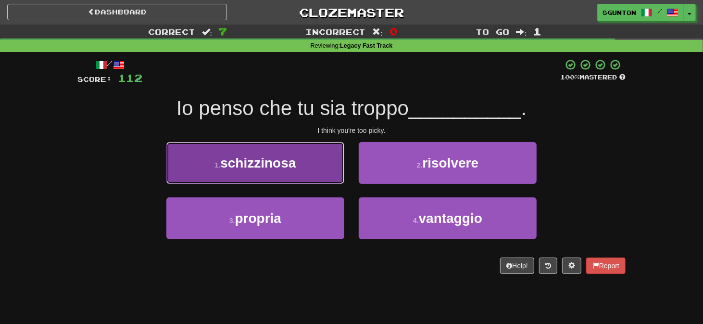
click at [330, 162] on button "1 . schizzinosa" at bounding box center [255, 163] width 178 height 42
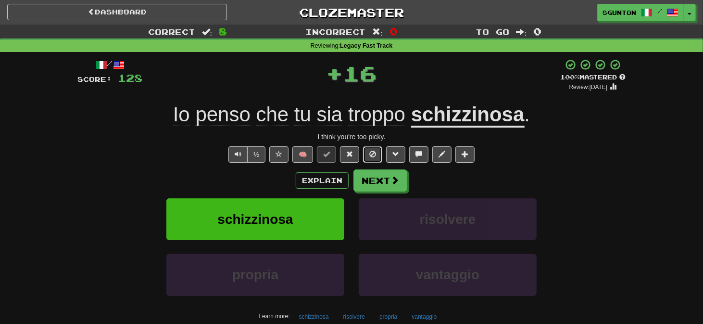
click at [371, 154] on span at bounding box center [373, 154] width 7 height 7
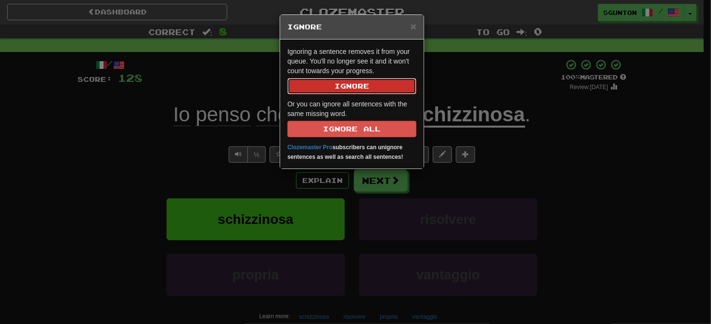
click at [360, 86] on button "Ignore" at bounding box center [351, 86] width 129 height 16
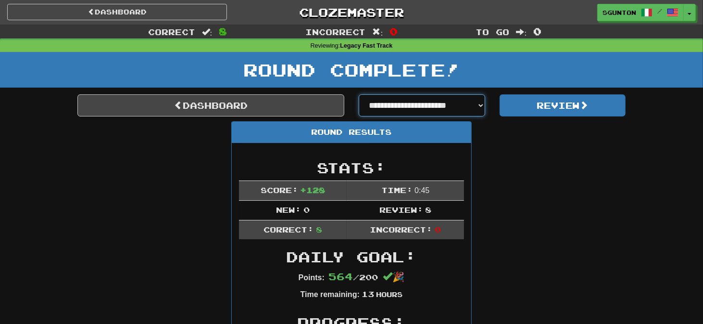
click at [395, 106] on select "**********" at bounding box center [422, 105] width 127 height 22
click at [400, 109] on select "**********" at bounding box center [422, 105] width 127 height 22
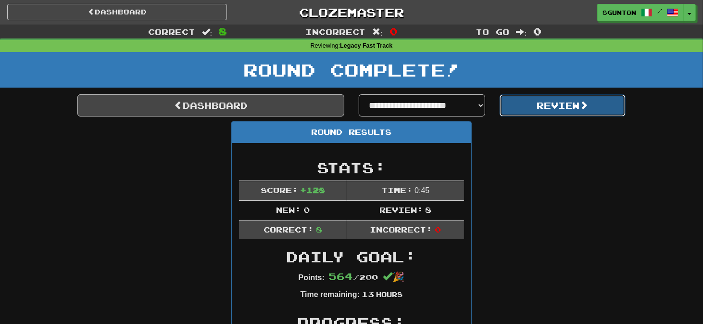
click at [527, 113] on button "Review" at bounding box center [563, 105] width 127 height 22
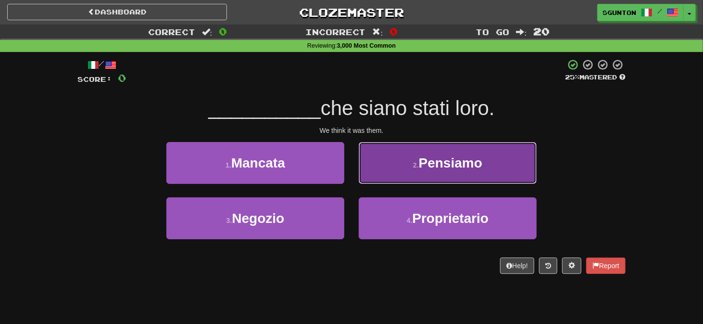
click at [372, 164] on button "2 . Pensiamo" at bounding box center [448, 163] width 178 height 42
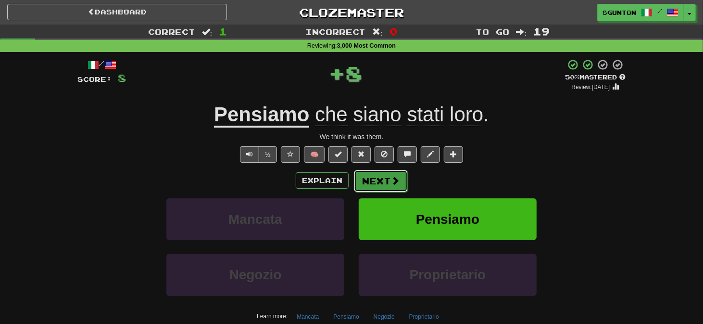
click at [371, 175] on button "Next" at bounding box center [381, 181] width 54 height 22
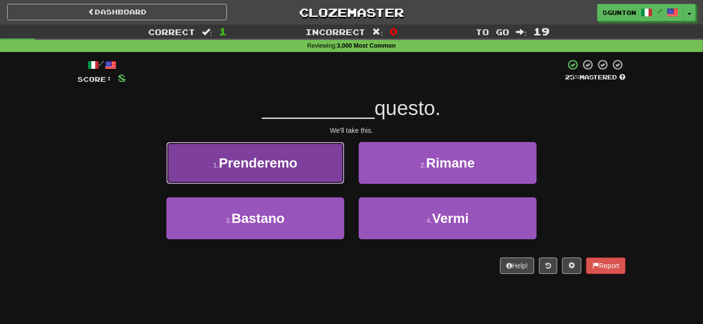
click at [337, 175] on button "1 . Prenderemo" at bounding box center [255, 163] width 178 height 42
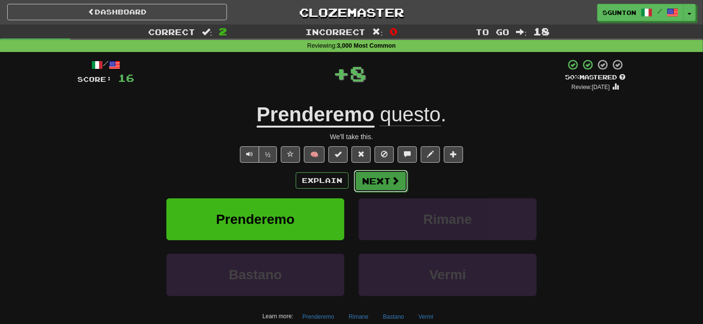
click at [370, 176] on button "Next" at bounding box center [381, 181] width 54 height 22
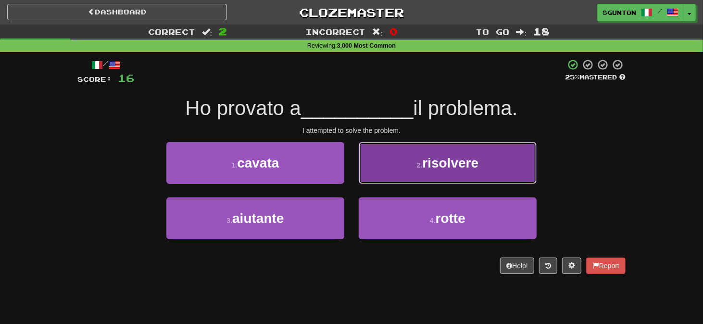
click at [365, 178] on button "2 . risolvere" at bounding box center [448, 163] width 178 height 42
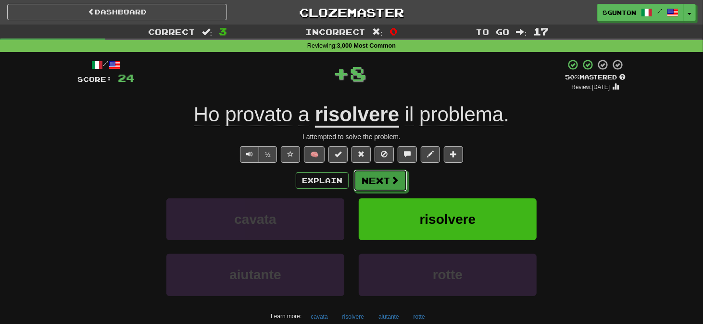
click at [365, 178] on button "Next" at bounding box center [381, 180] width 54 height 22
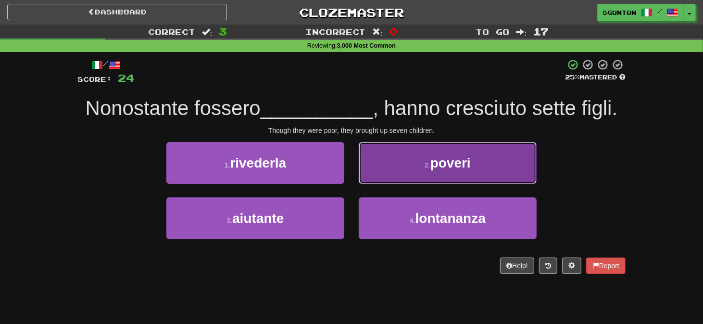
click at [370, 174] on button "2 . poveri" at bounding box center [448, 163] width 178 height 42
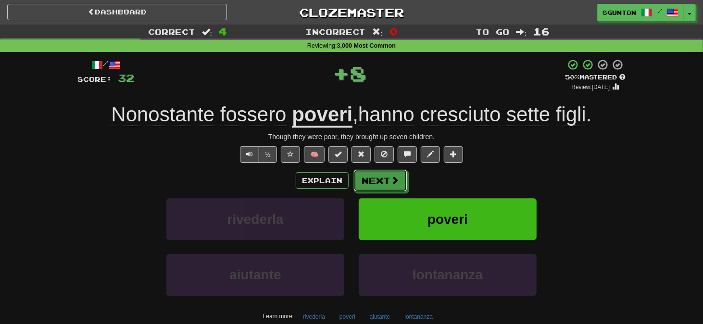
click at [370, 174] on button "Next" at bounding box center [381, 180] width 54 height 22
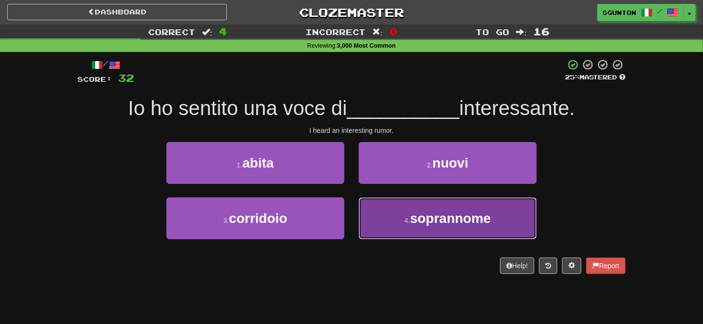
click at [370, 208] on button "4 . soprannome" at bounding box center [448, 218] width 178 height 42
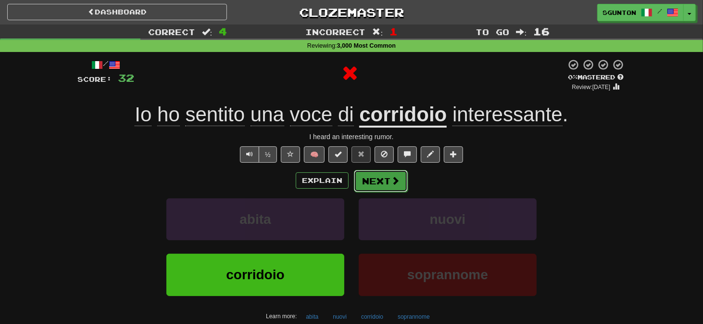
click at [367, 177] on button "Next" at bounding box center [381, 181] width 54 height 22
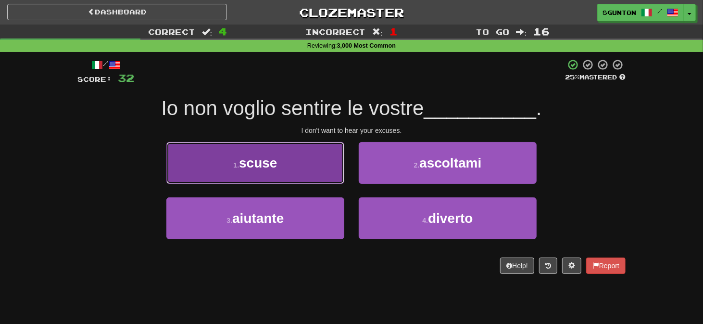
click at [325, 166] on button "1 . scuse" at bounding box center [255, 163] width 178 height 42
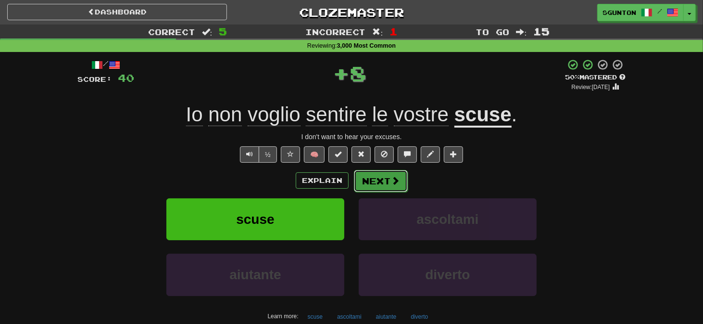
click at [370, 179] on button "Next" at bounding box center [381, 181] width 54 height 22
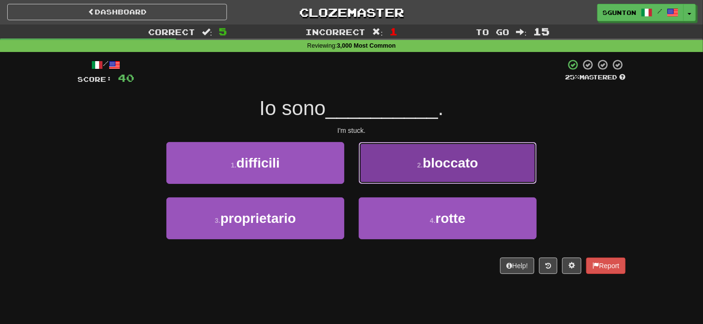
click at [365, 172] on button "2 . bloccato" at bounding box center [448, 163] width 178 height 42
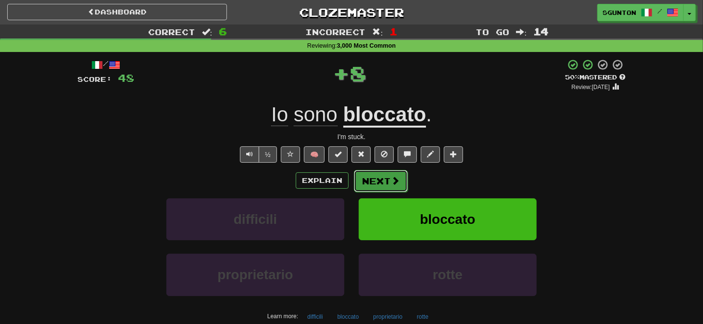
click at [363, 176] on button "Next" at bounding box center [381, 181] width 54 height 22
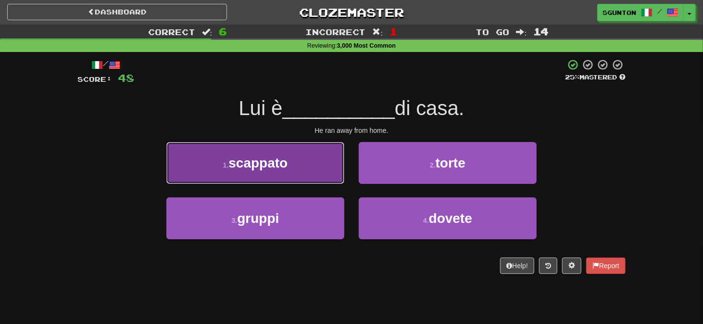
click at [328, 175] on button "1 . scappato" at bounding box center [255, 163] width 178 height 42
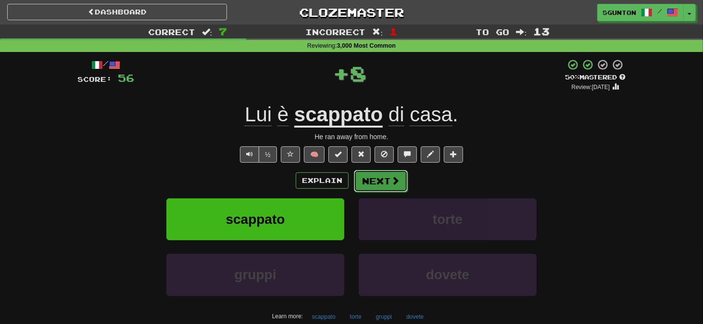
click at [365, 174] on button "Next" at bounding box center [381, 181] width 54 height 22
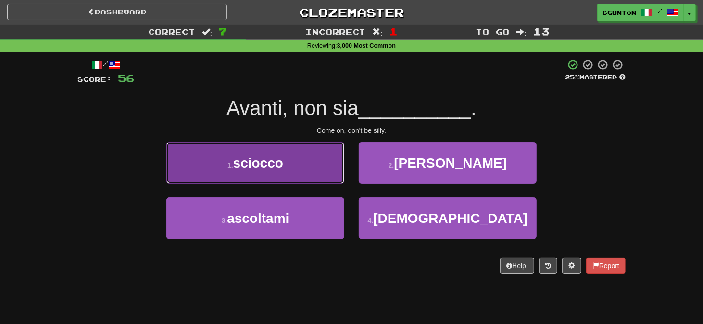
click at [330, 176] on button "1 . sciocco" at bounding box center [255, 163] width 178 height 42
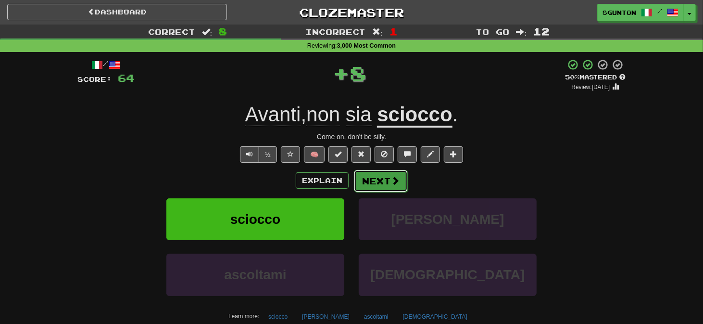
click at [374, 182] on button "Next" at bounding box center [381, 181] width 54 height 22
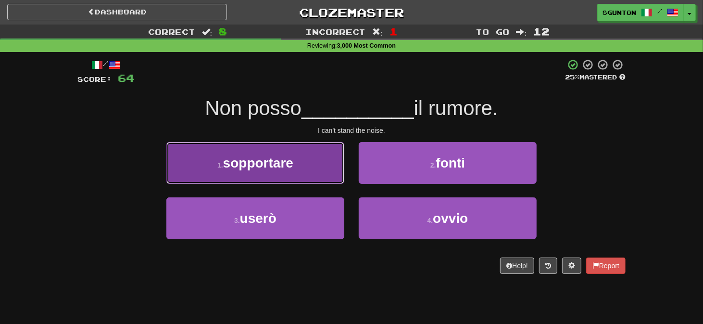
click at [336, 176] on button "1 . [GEOGRAPHIC_DATA]" at bounding box center [255, 163] width 178 height 42
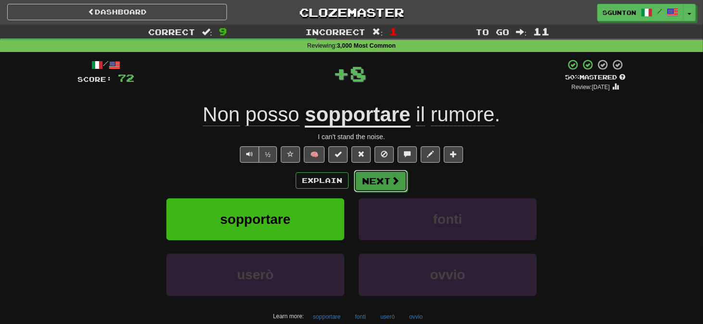
click at [370, 173] on button "Next" at bounding box center [381, 181] width 54 height 22
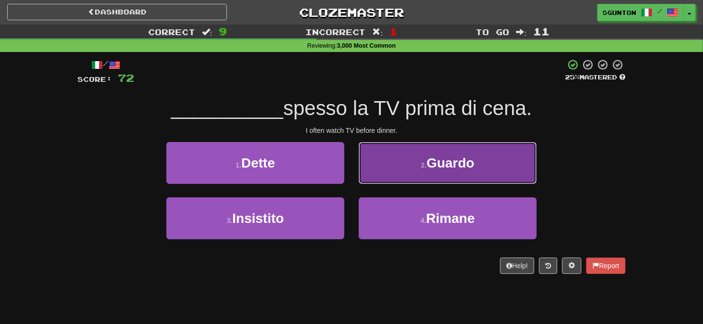
click at [373, 168] on button "2 . Guardo" at bounding box center [448, 163] width 178 height 42
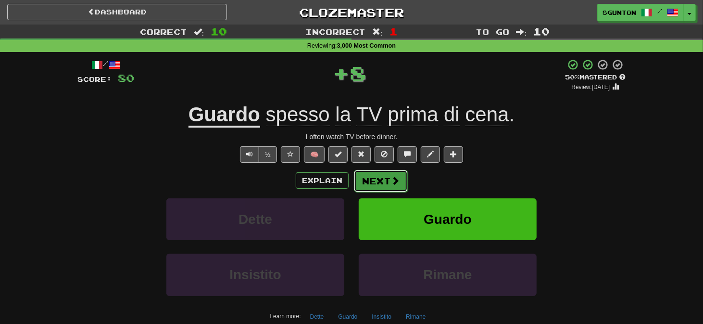
click at [365, 177] on button "Next" at bounding box center [381, 181] width 54 height 22
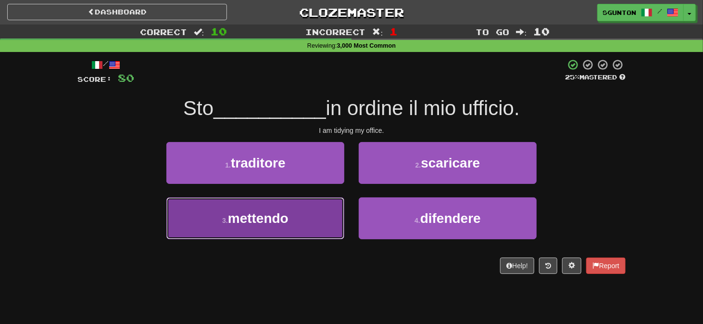
click at [335, 207] on button "3 . mettendo" at bounding box center [255, 218] width 178 height 42
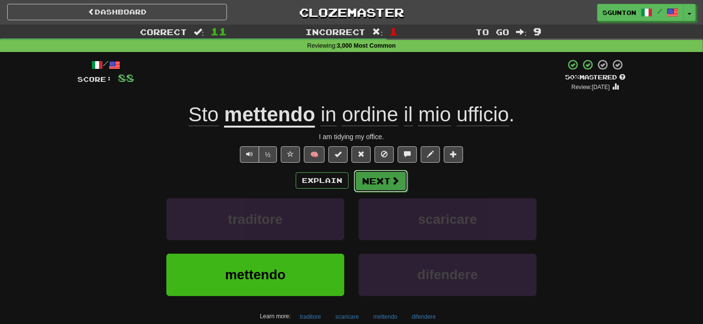
click at [365, 180] on button "Next" at bounding box center [381, 181] width 54 height 22
